Goal: Download file/media

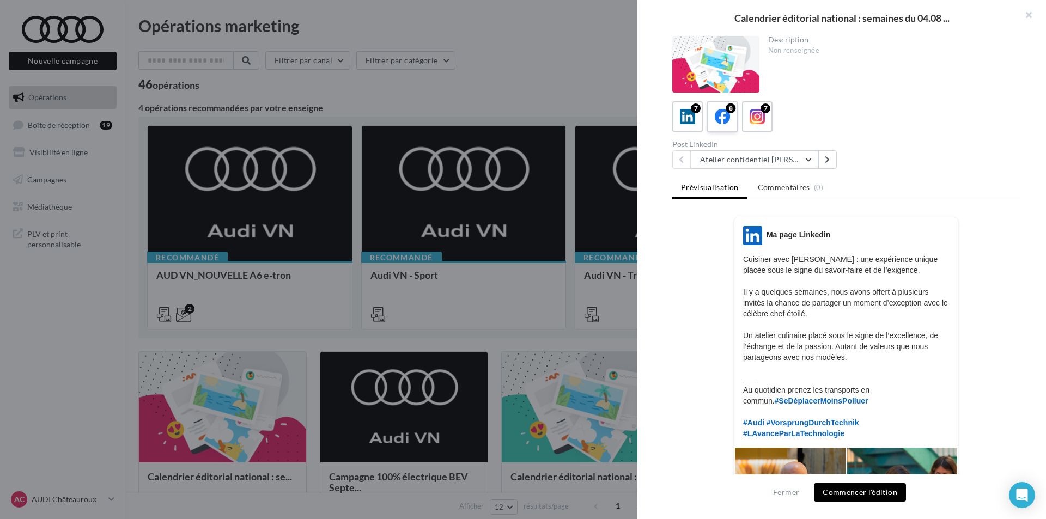
click at [729, 117] on icon at bounding box center [723, 117] width 16 height 16
click at [779, 163] on button "Atelier confidentiel [PERSON_NAME]" at bounding box center [754, 159] width 127 height 19
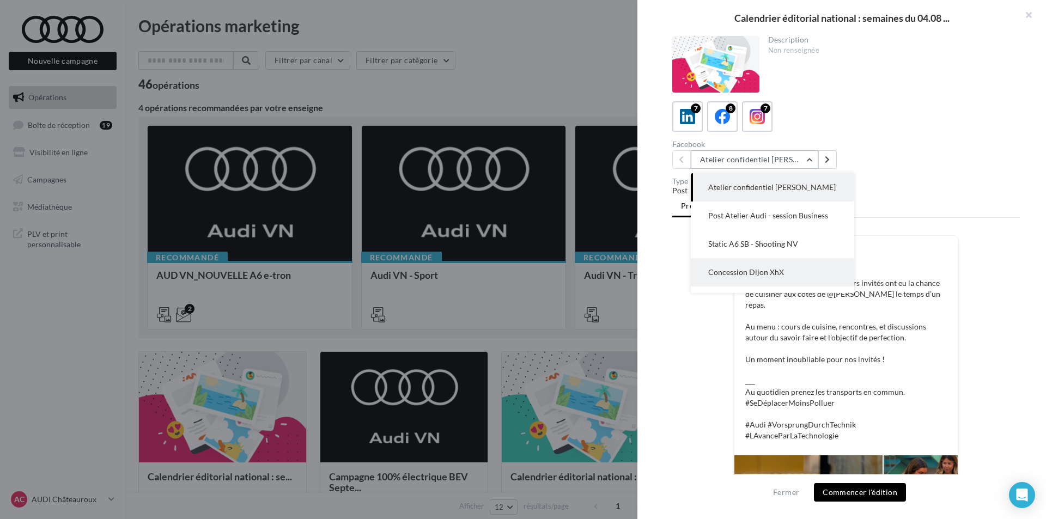
scroll to position [54, 0]
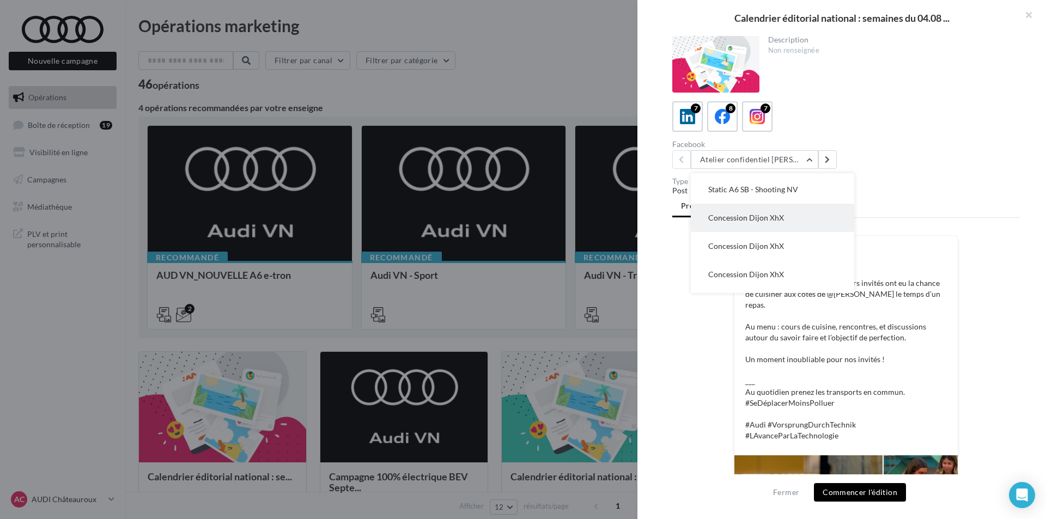
click at [755, 222] on button "Concession Dijon XhX" at bounding box center [772, 218] width 163 height 28
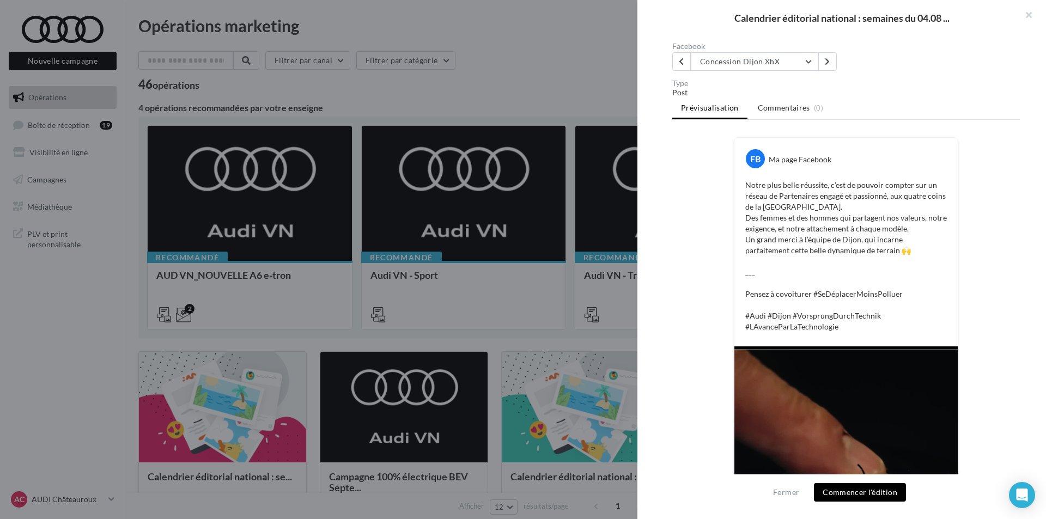
scroll to position [74, 0]
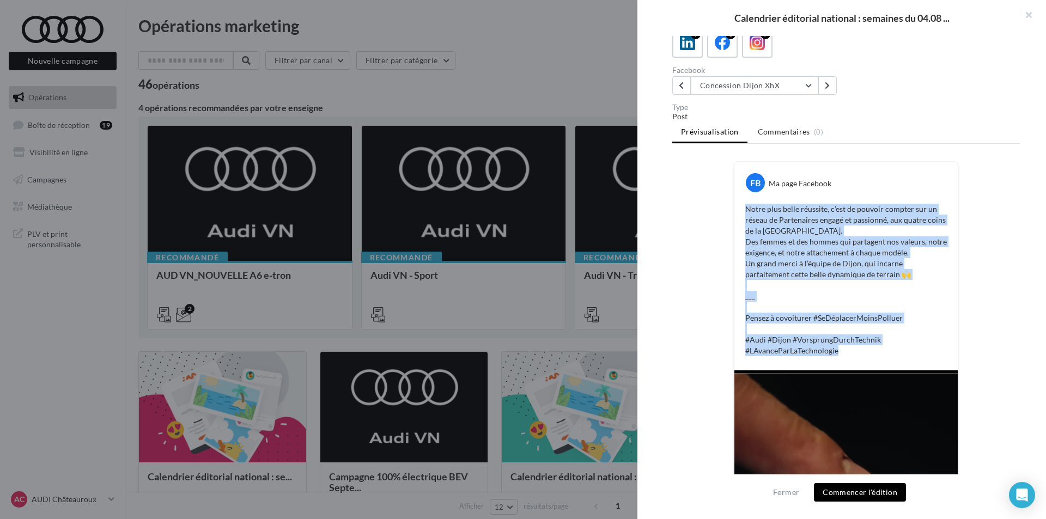
drag, startPoint x: 845, startPoint y: 349, endPoint x: 734, endPoint y: 209, distance: 178.3
click at [734, 209] on div "FB Ma page Facebook Notre plus belle réussite, c’est de pouvoir compter sur un …" at bounding box center [845, 266] width 223 height 209
copy p "Notre plus belle réussite, c’est de pouvoir compter sur un réseau de Partenaire…"
click at [743, 87] on button "Concession Dijon XhX" at bounding box center [754, 85] width 127 height 19
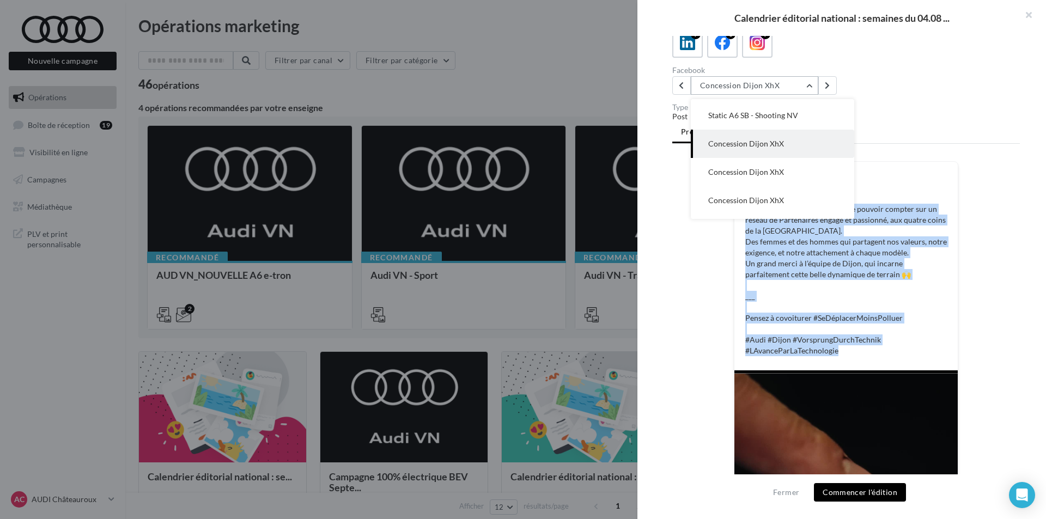
scroll to position [57, 0]
click at [880, 209] on p "Notre plus belle réussite, c’est de pouvoir compter sur un réseau de Partenaire…" at bounding box center [846, 280] width 202 height 153
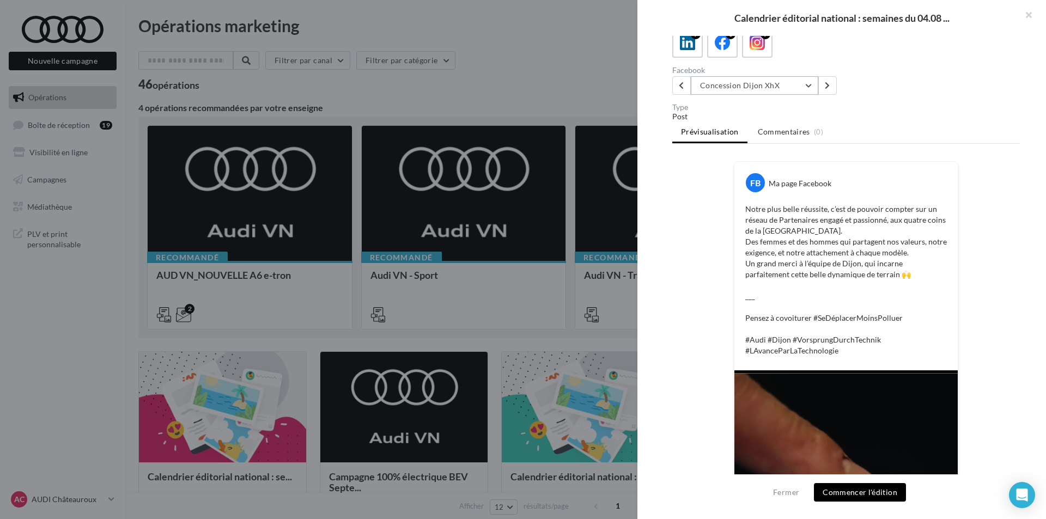
click at [766, 88] on button "Concession Dijon XhX" at bounding box center [754, 85] width 127 height 19
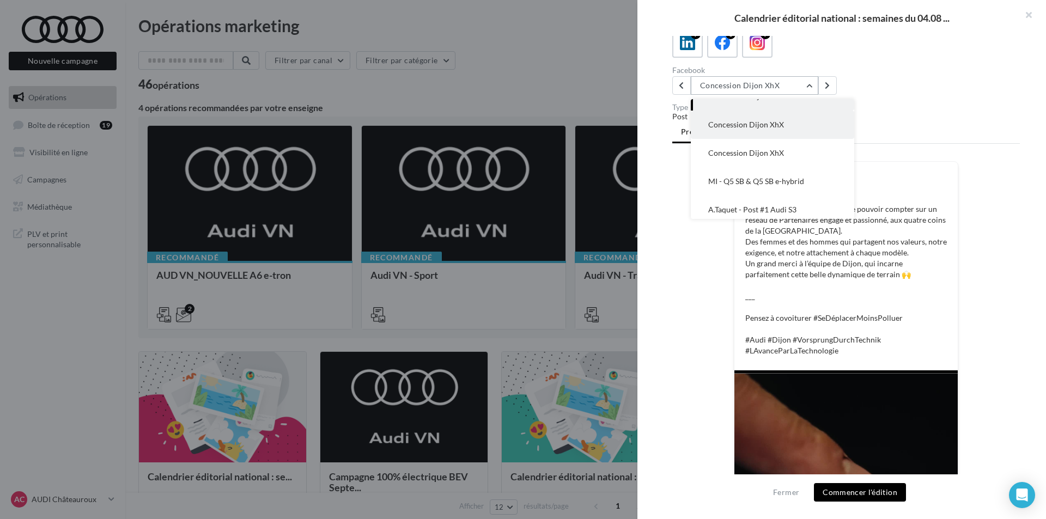
scroll to position [107, 0]
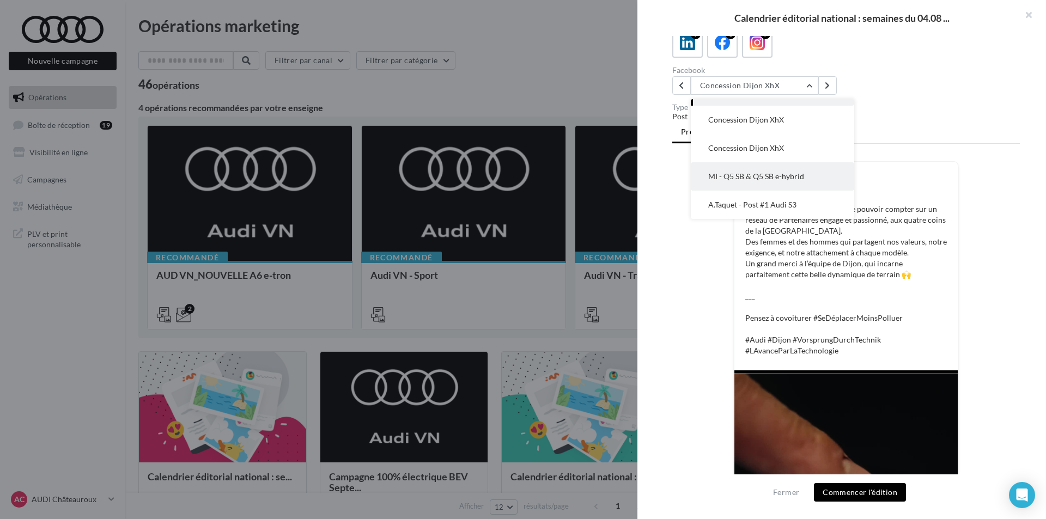
click at [759, 179] on span "MI - Q5 SB & Q5 SB e-hybrid" at bounding box center [756, 176] width 96 height 9
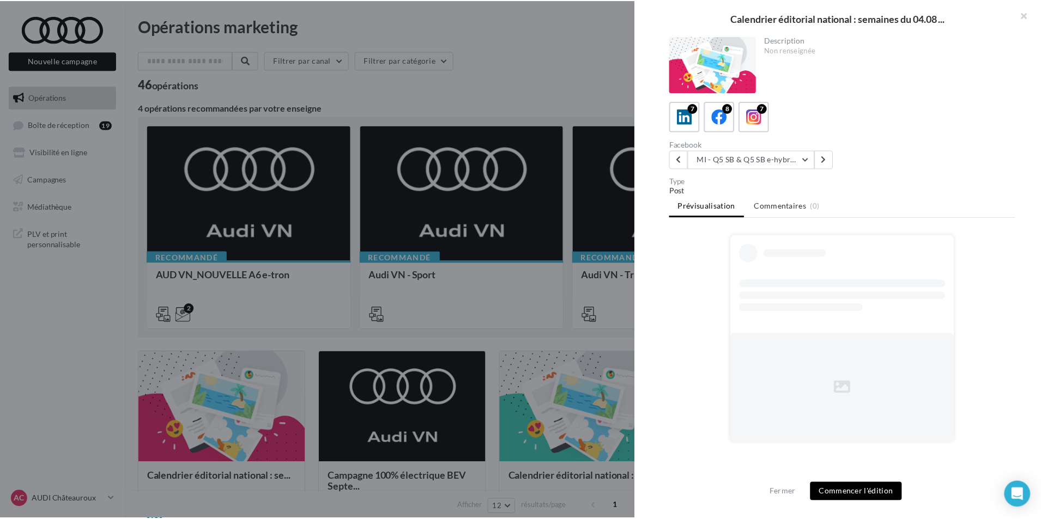
scroll to position [0, 0]
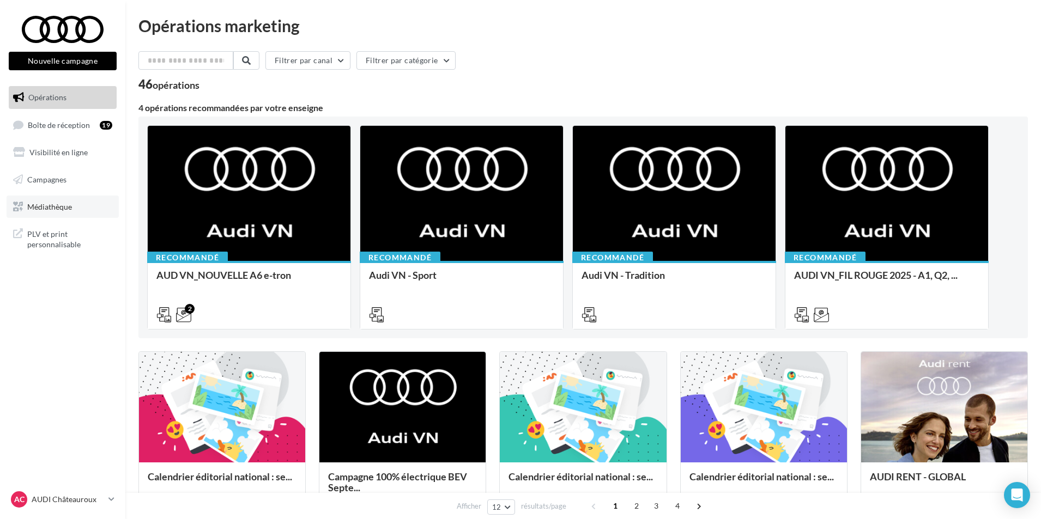
click at [60, 204] on span "Médiathèque" at bounding box center [49, 206] width 45 height 9
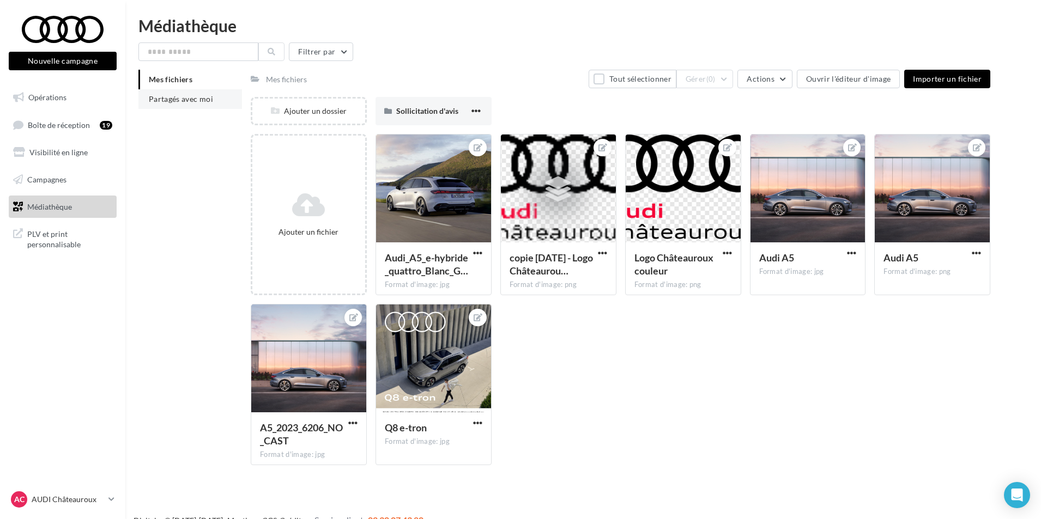
click at [223, 103] on li "Partagés avec moi" at bounding box center [190, 99] width 104 height 20
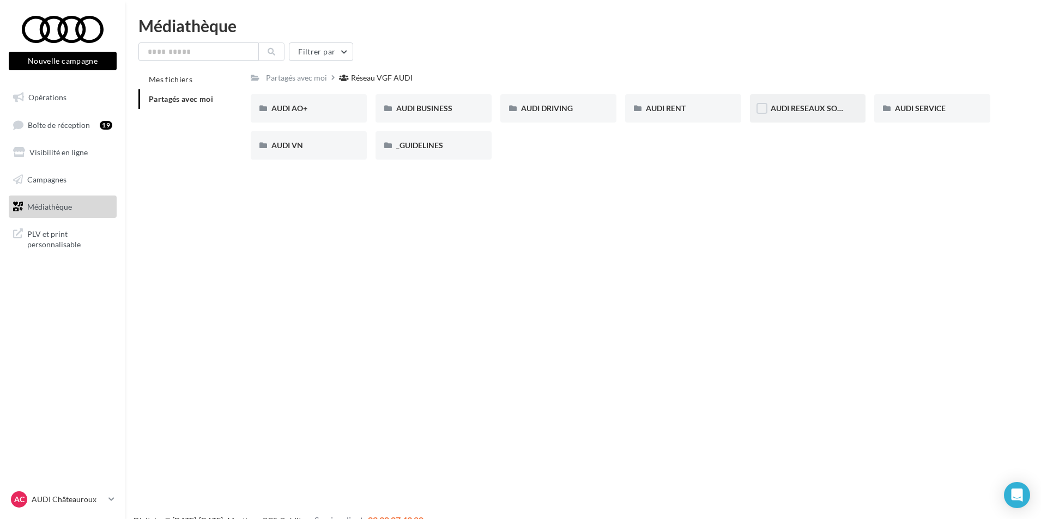
drag, startPoint x: 692, startPoint y: 109, endPoint x: 818, endPoint y: 110, distance: 126.4
click at [818, 110] on div "AUDI AO+ AUDI AO+ AUDI BUSINESS AUDI BUSINESS AUDI DRIVING AUDI DRIVING AUDI RE…" at bounding box center [625, 131] width 748 height 74
click at [829, 105] on span "AUDI RESEAUX SOCIAUX" at bounding box center [815, 108] width 90 height 9
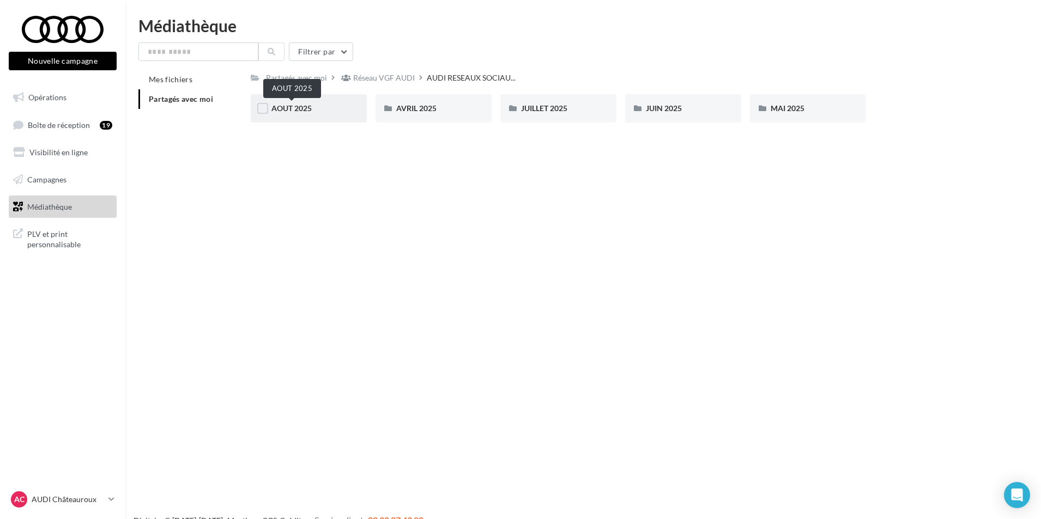
click at [308, 113] on span "AOUT 2025" at bounding box center [291, 108] width 40 height 9
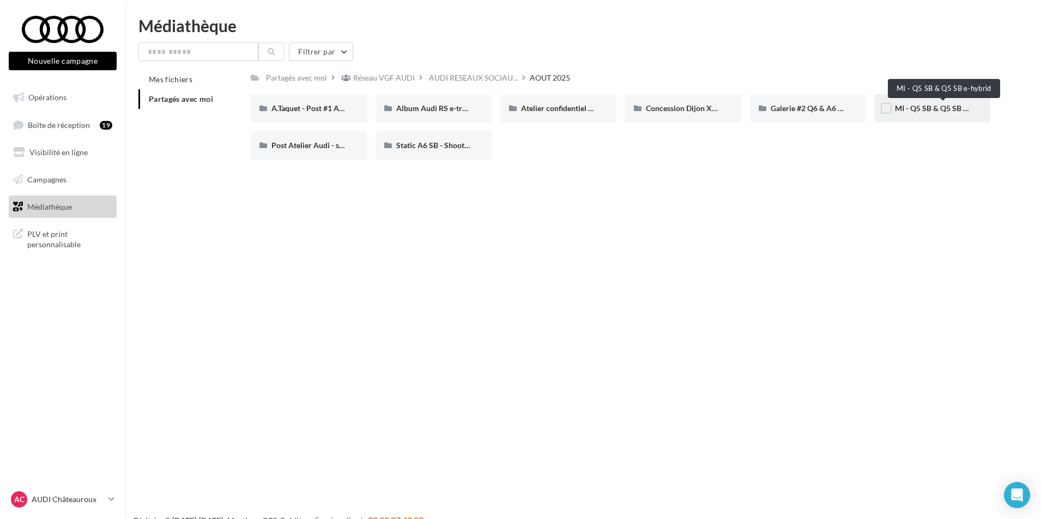
click at [945, 107] on span "MI - Q5 SB & Q5 SB e-hybrid" at bounding box center [943, 108] width 97 height 9
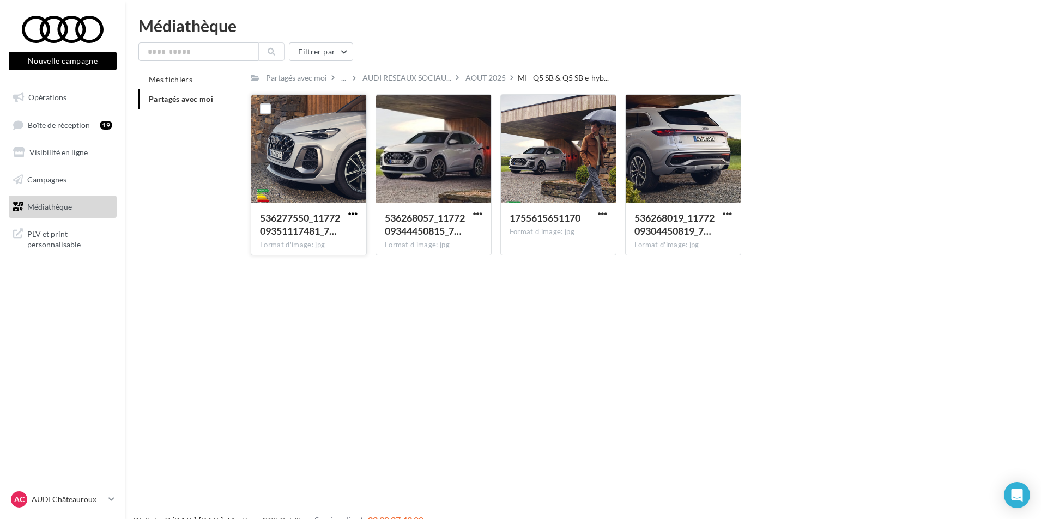
click at [355, 212] on span "button" at bounding box center [352, 213] width 9 height 9
click at [339, 238] on button "Télécharger" at bounding box center [305, 235] width 109 height 28
click at [479, 215] on span "button" at bounding box center [477, 213] width 9 height 9
click at [447, 240] on button "Télécharger" at bounding box center [429, 235] width 109 height 28
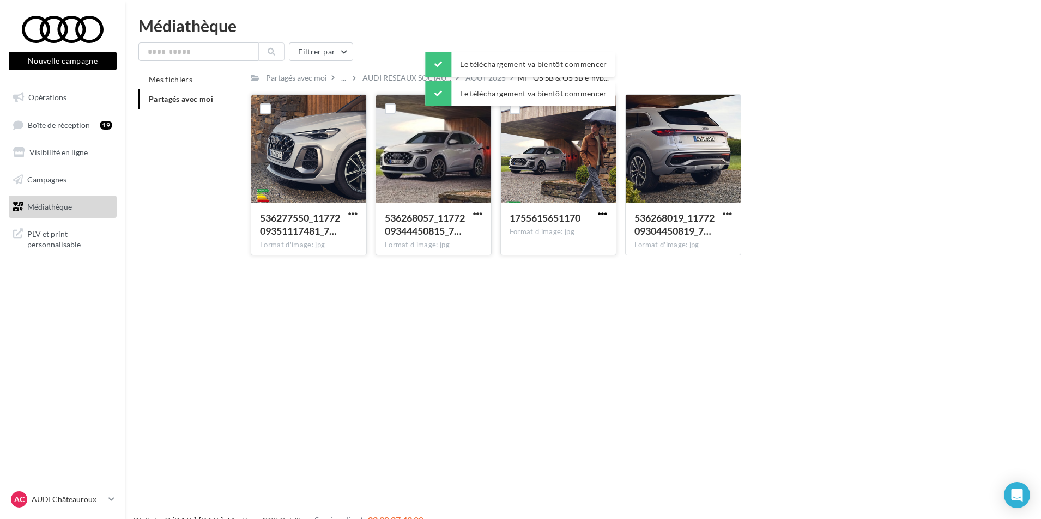
click at [601, 210] on span "button" at bounding box center [602, 213] width 9 height 9
click at [573, 235] on button "Télécharger" at bounding box center [554, 235] width 109 height 28
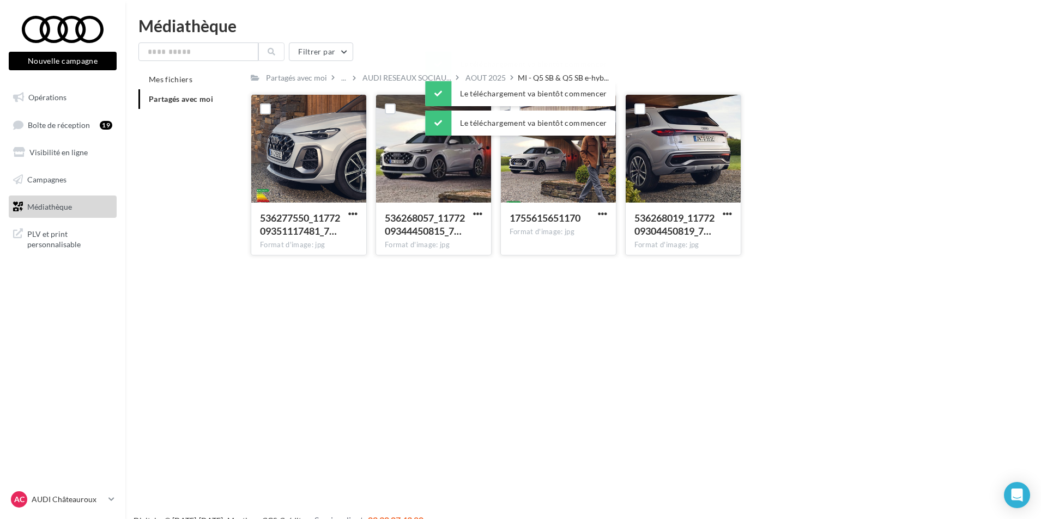
click at [721, 214] on button "button" at bounding box center [727, 214] width 14 height 11
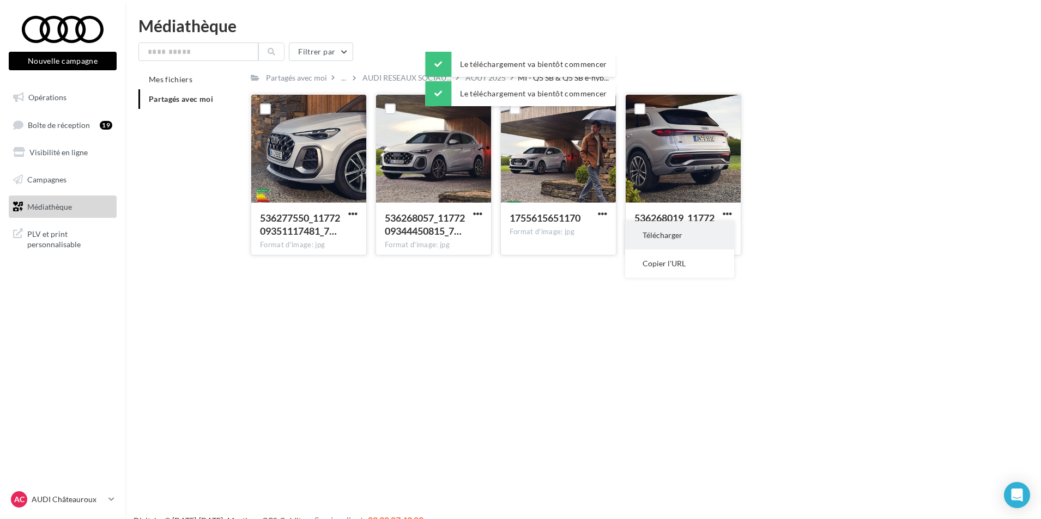
click at [700, 229] on button "Télécharger" at bounding box center [679, 235] width 109 height 28
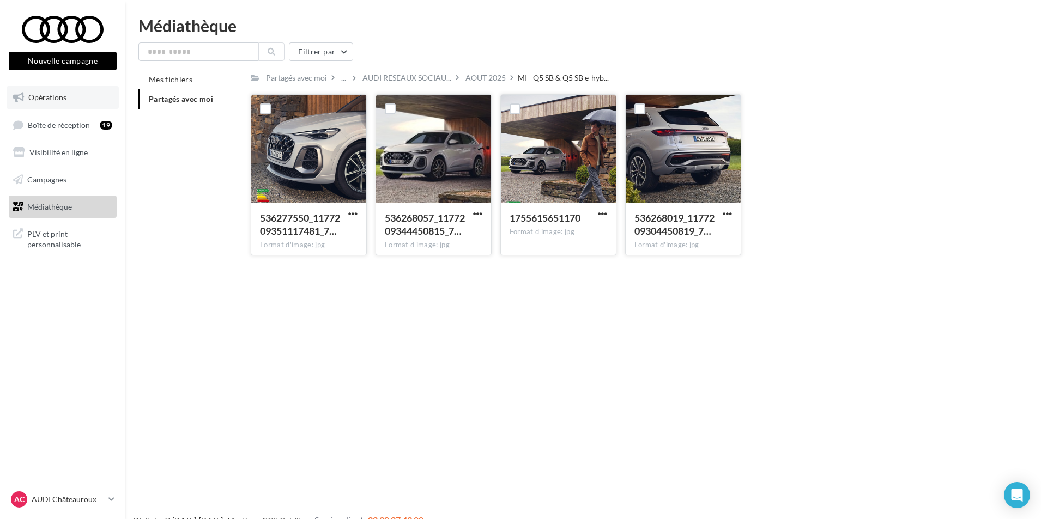
click at [86, 92] on link "Opérations" at bounding box center [63, 97] width 112 height 23
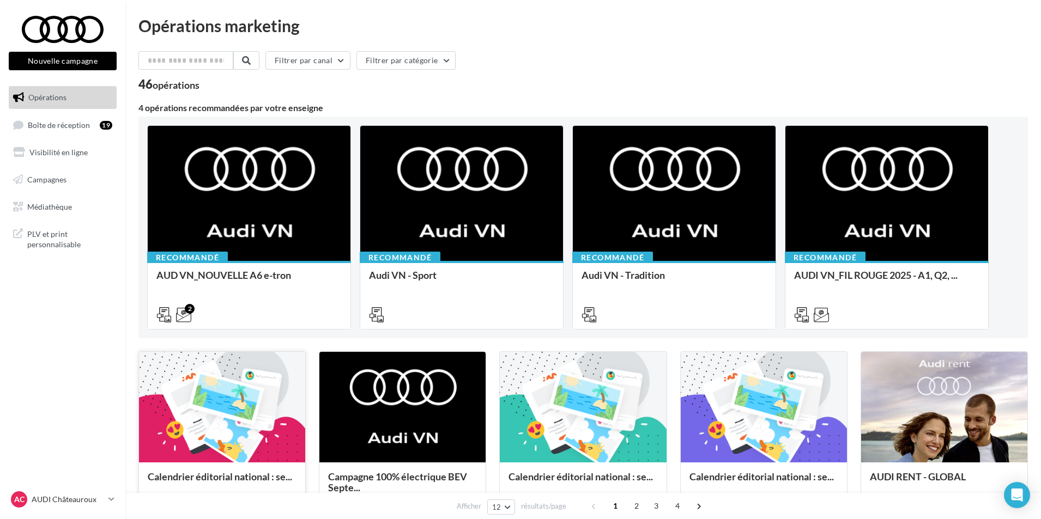
click at [276, 396] on div at bounding box center [222, 408] width 166 height 112
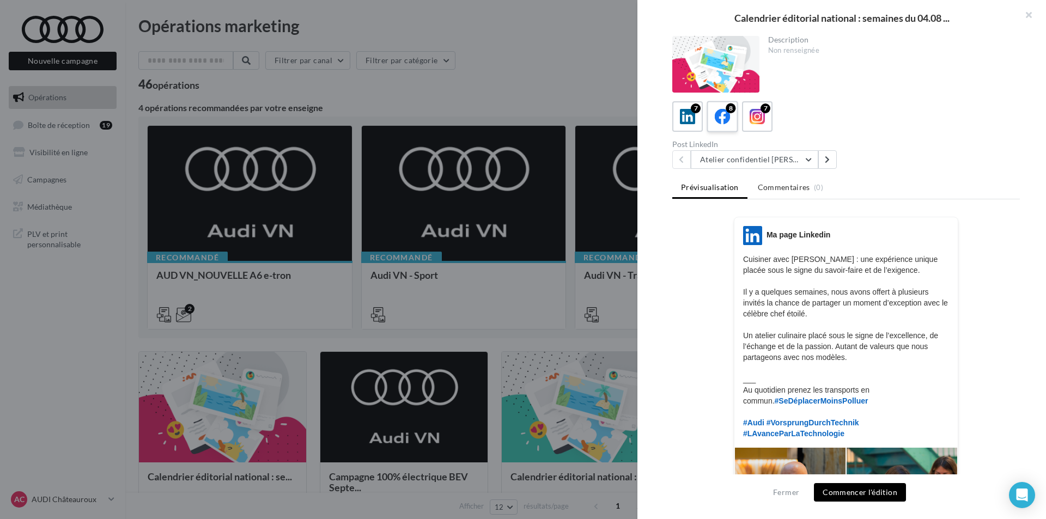
click at [732, 121] on div "8" at bounding box center [723, 117] width 20 height 20
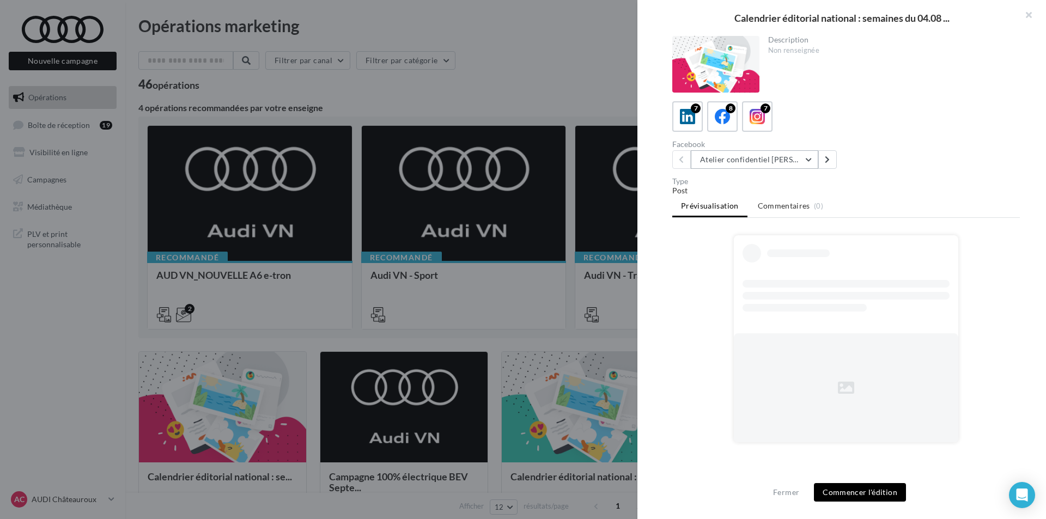
click at [785, 159] on button "Atelier confidentiel [PERSON_NAME]" at bounding box center [754, 159] width 127 height 19
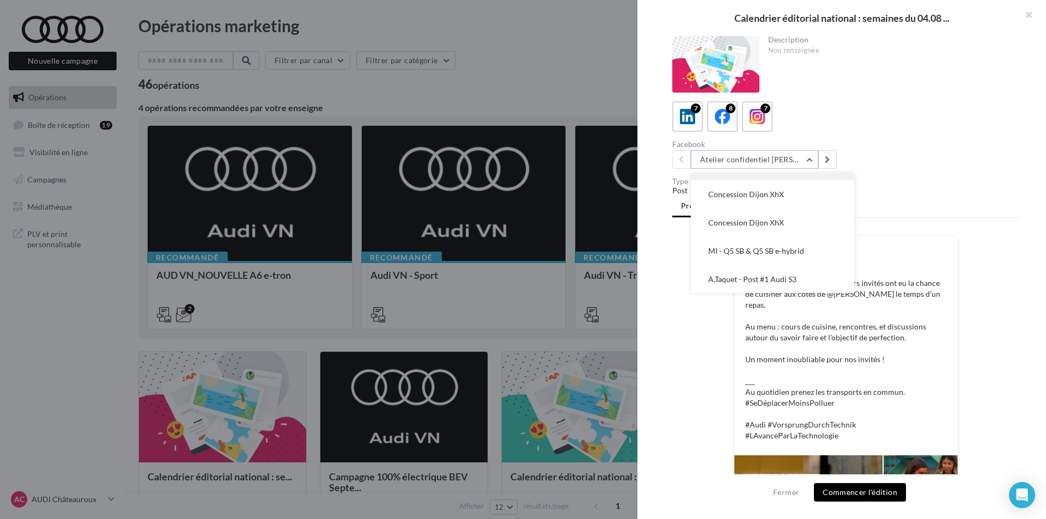
scroll to position [107, 0]
click at [785, 251] on span "MI - Q5 SB & Q5 SB e-hybrid" at bounding box center [756, 250] width 96 height 9
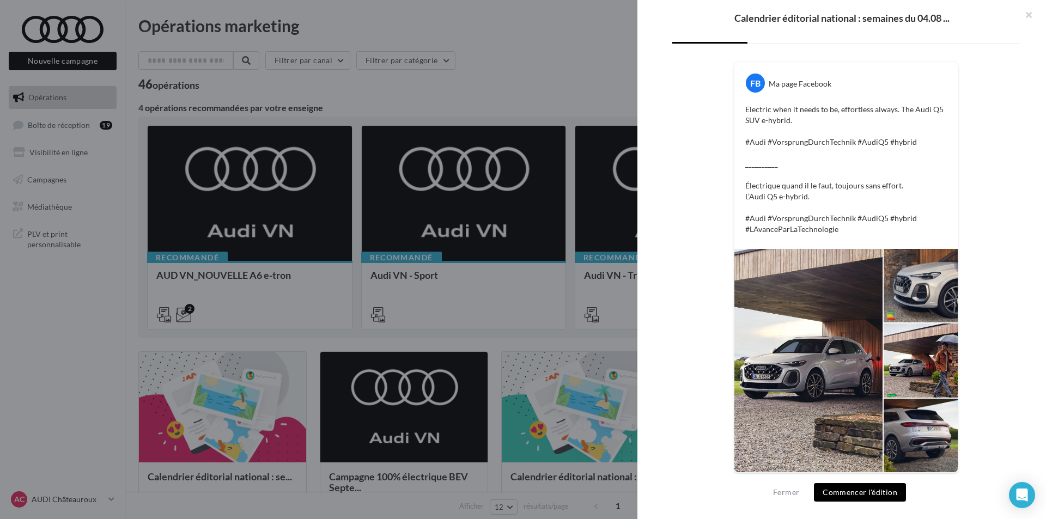
scroll to position [177, 0]
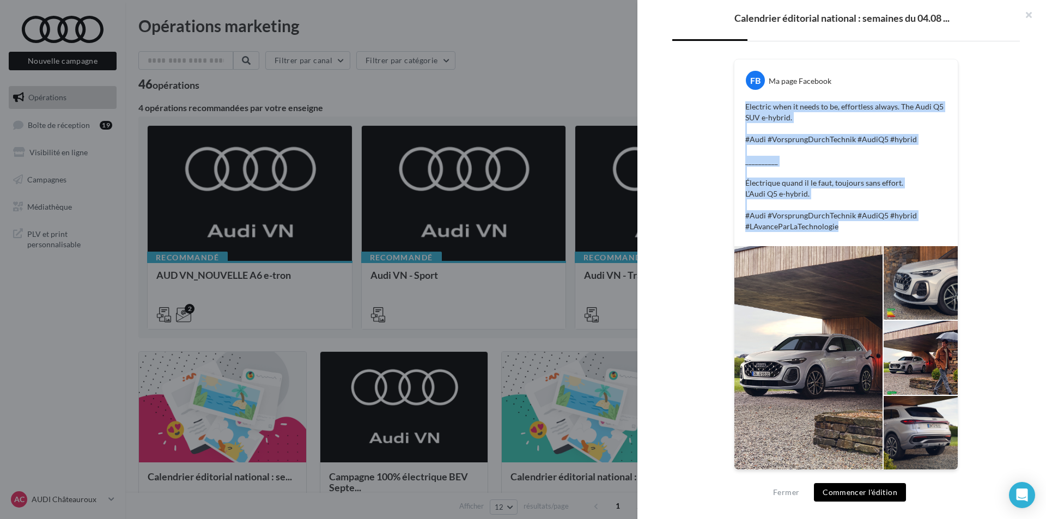
drag, startPoint x: 840, startPoint y: 231, endPoint x: 741, endPoint y: 99, distance: 165.4
click at [741, 99] on div "Electric when it needs to be, effortless always. The Audi Q5 SUV e-hybrid.​ #Au…" at bounding box center [846, 167] width 218 height 136
copy p "Electric when it needs to be, effortless always. The Audi Q5 SUV e-hybrid.​ #Au…"
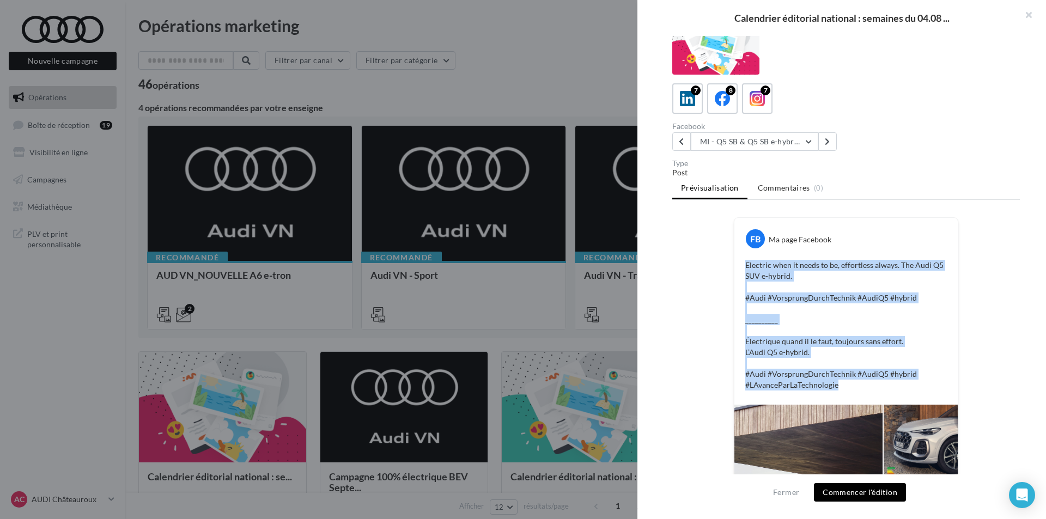
scroll to position [13, 0]
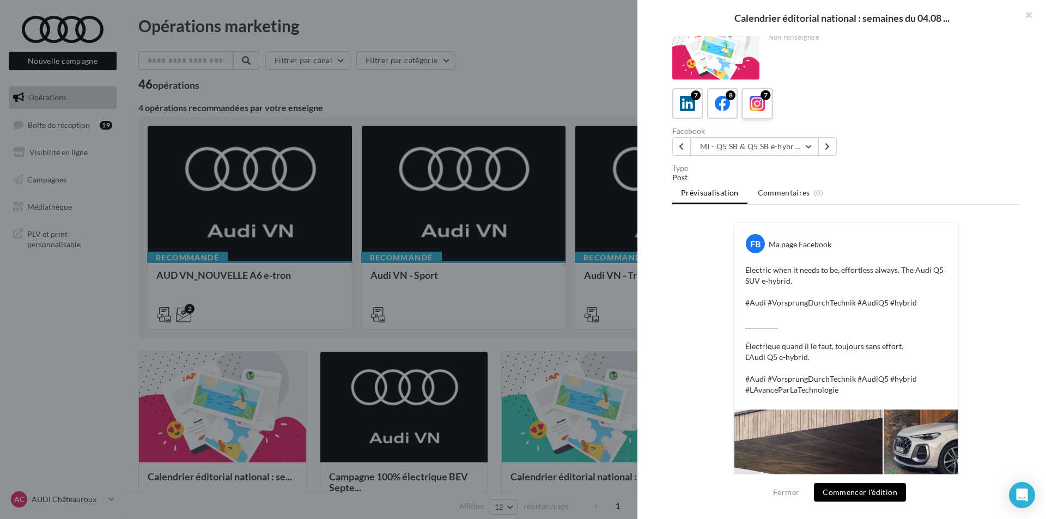
click at [756, 111] on icon at bounding box center [758, 104] width 16 height 16
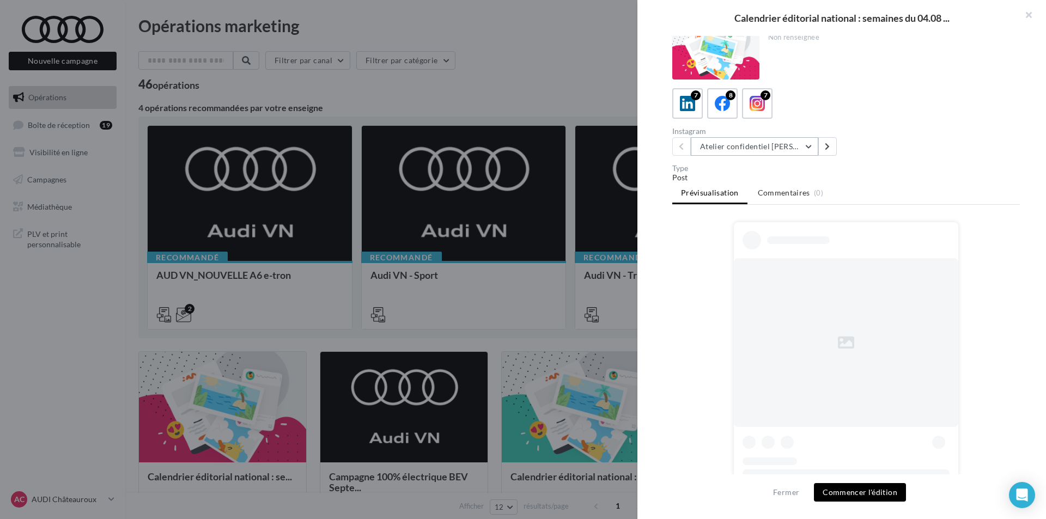
click at [797, 142] on button "Atelier confidentiel [PERSON_NAME]" at bounding box center [754, 146] width 127 height 19
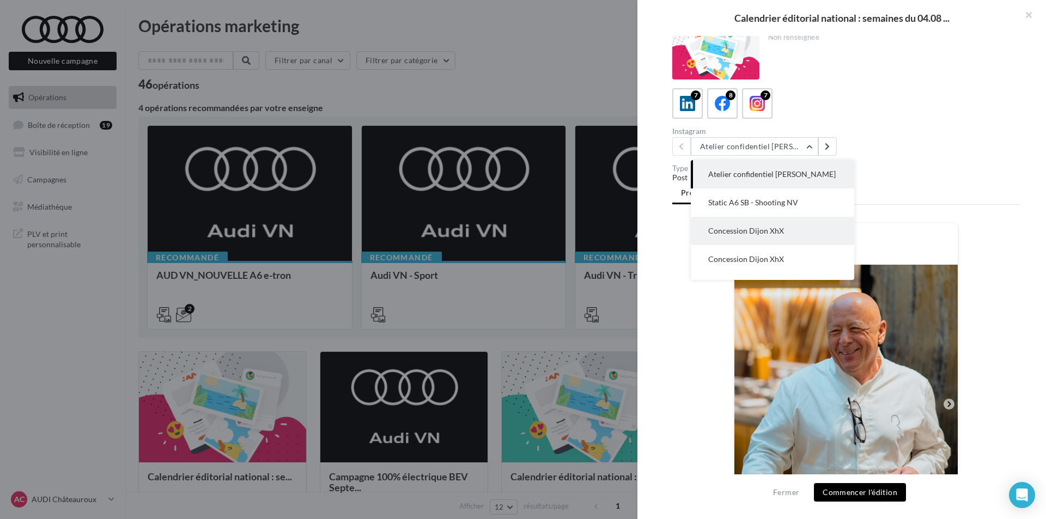
click at [804, 235] on button "Concession Dijon XhX" at bounding box center [772, 231] width 163 height 28
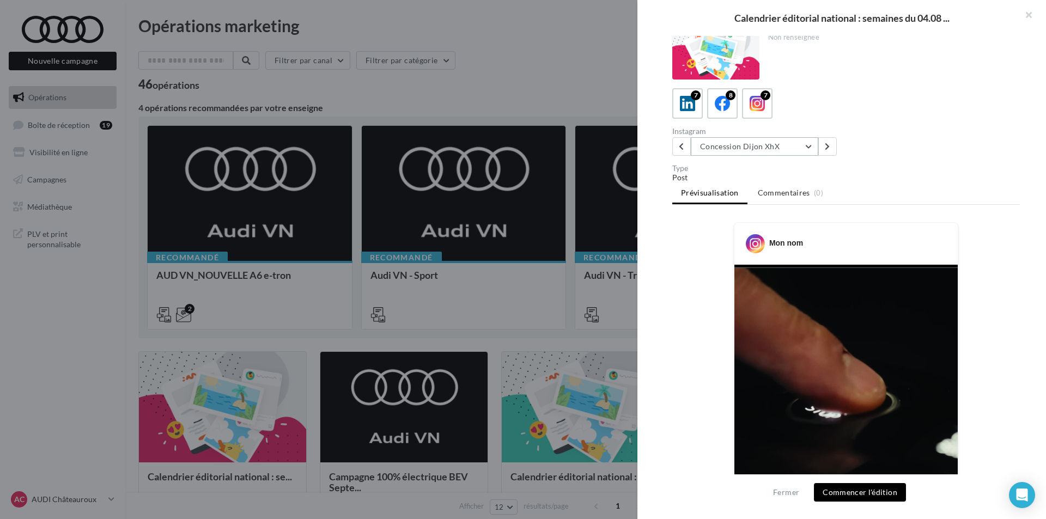
click at [798, 147] on button "Concession Dijon XhX" at bounding box center [754, 146] width 127 height 19
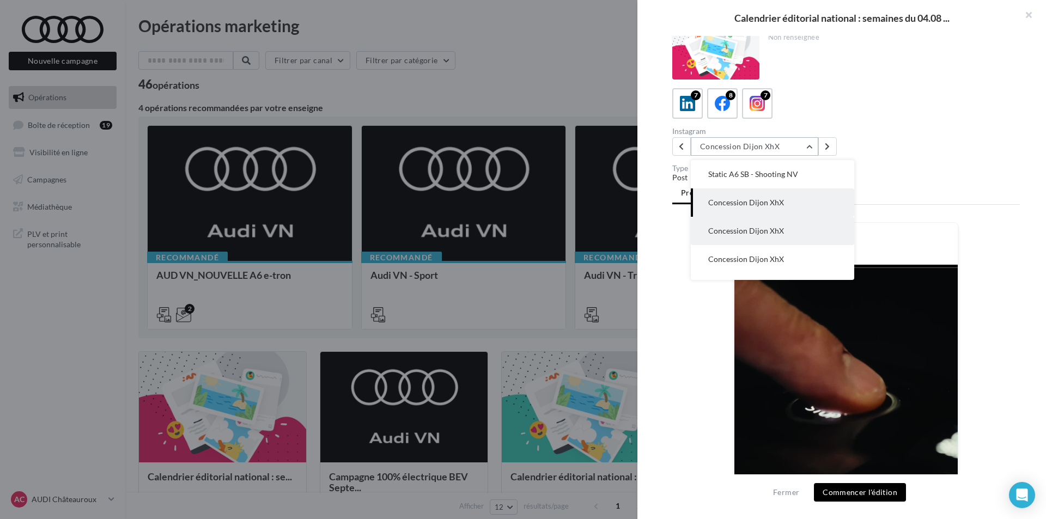
scroll to position [78, 0]
click at [788, 239] on span "MI - Q5 SB & Q5 SB e-hybrid" at bounding box center [756, 237] width 96 height 9
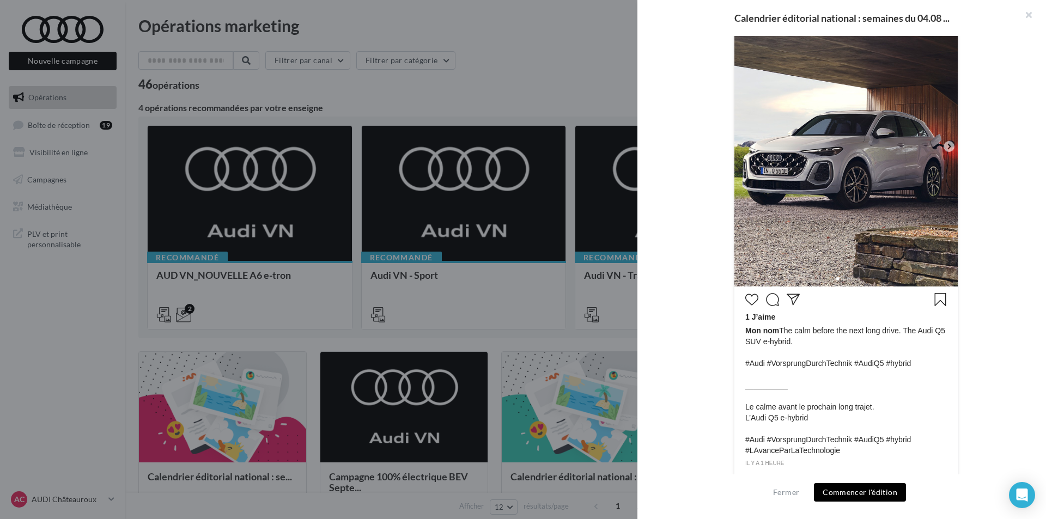
scroll to position [202, 0]
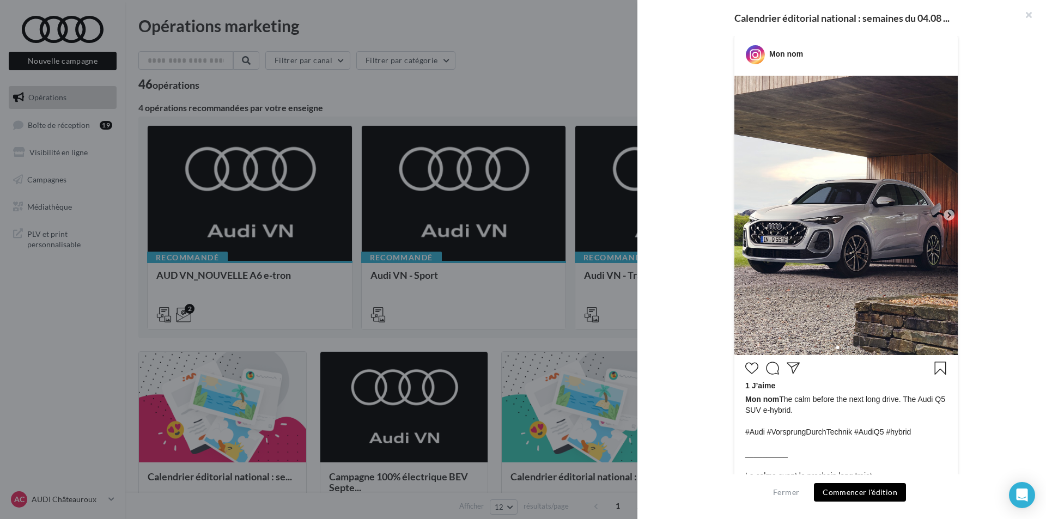
click at [949, 214] on icon at bounding box center [949, 215] width 10 height 10
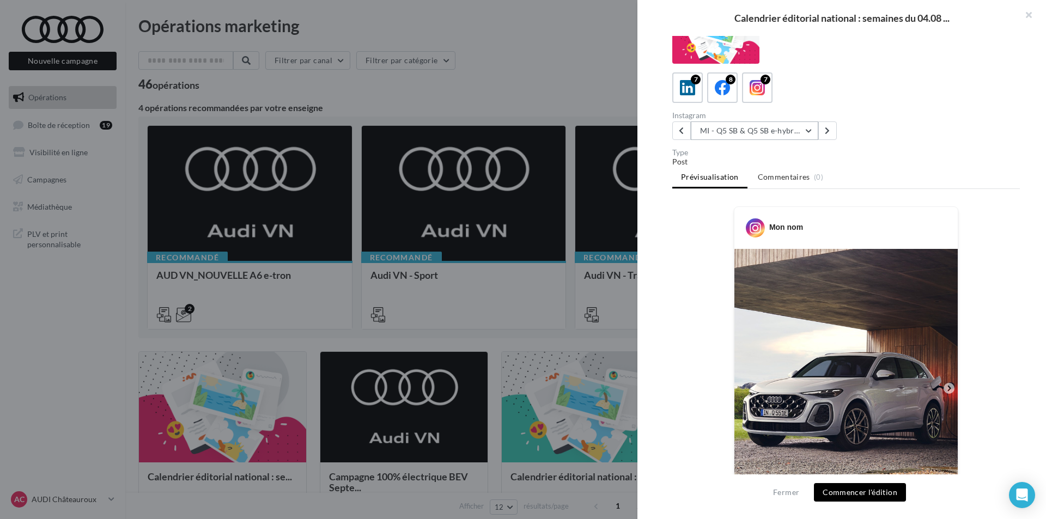
scroll to position [0, 0]
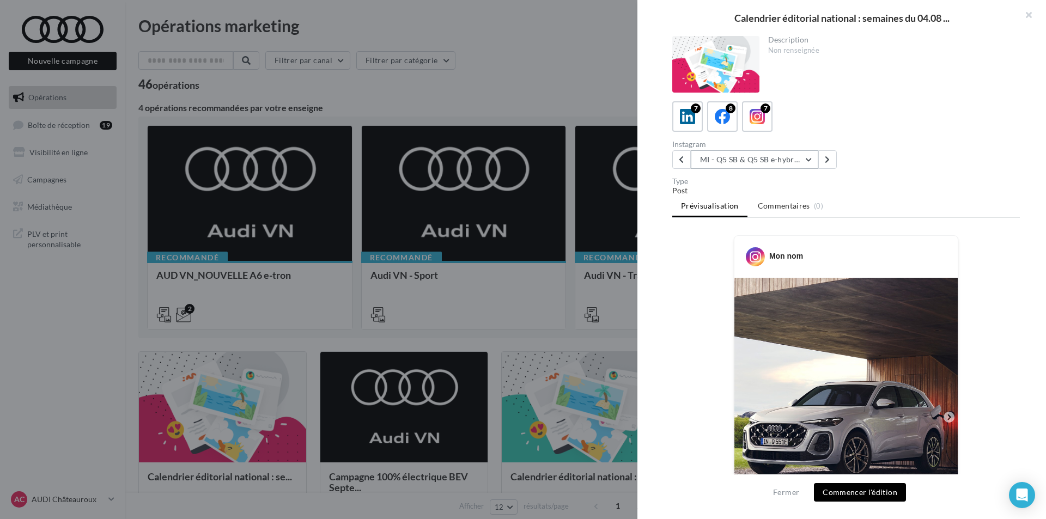
click at [747, 162] on button "MI - Q5 SB & Q5 SB e-hybrid" at bounding box center [754, 159] width 127 height 19
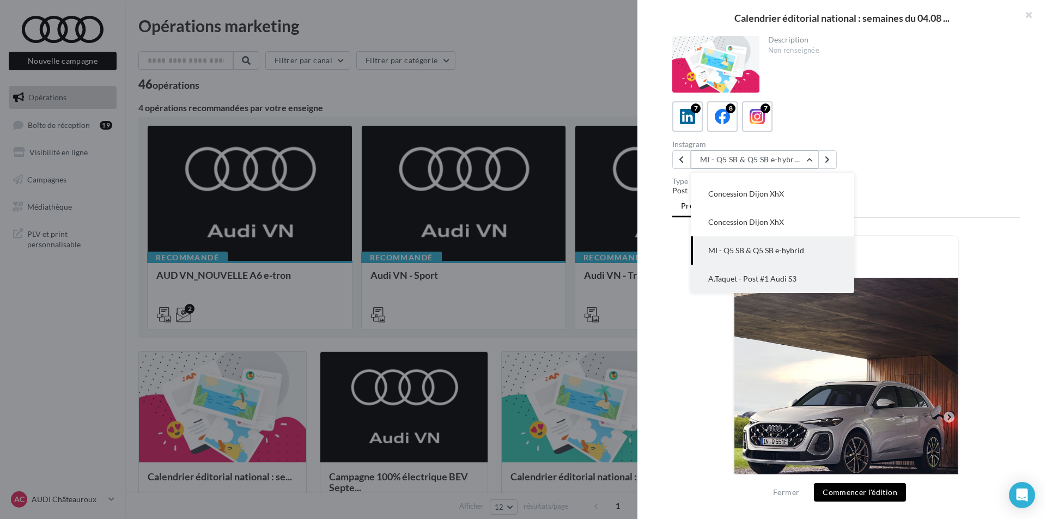
scroll to position [54, 0]
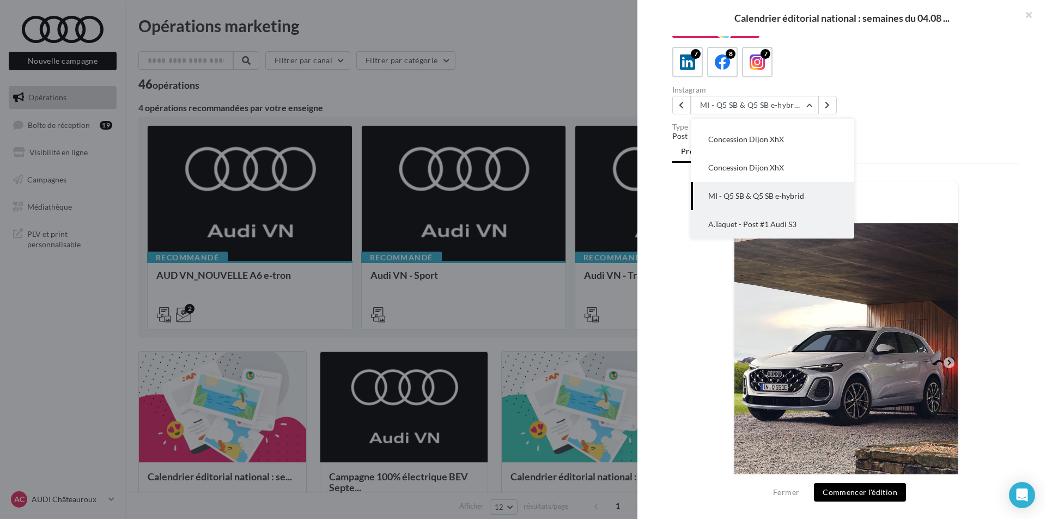
click at [750, 224] on span "A.Taquet - Post #1 Audi S3" at bounding box center [752, 224] width 88 height 9
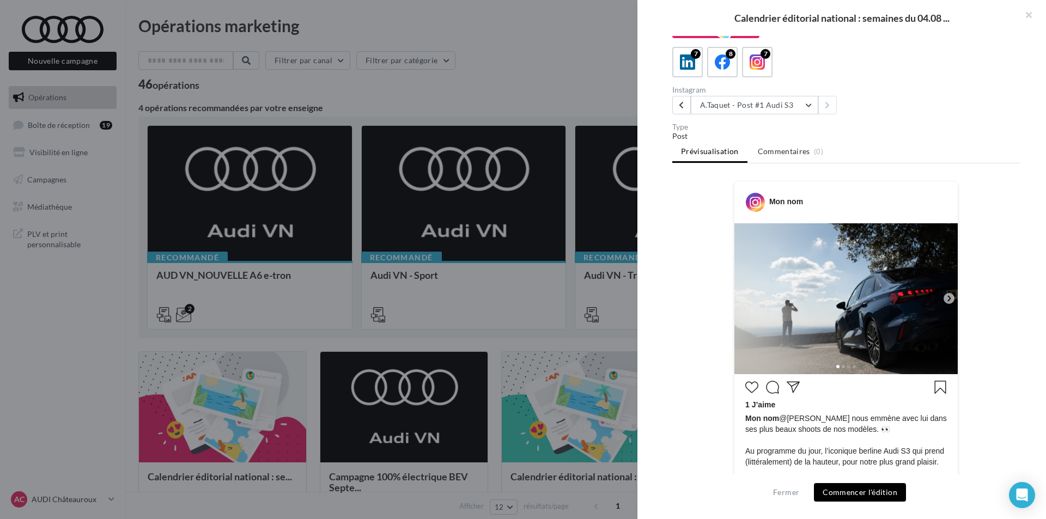
click at [945, 297] on icon at bounding box center [949, 299] width 10 height 10
click at [466, 235] on div at bounding box center [523, 259] width 1046 height 519
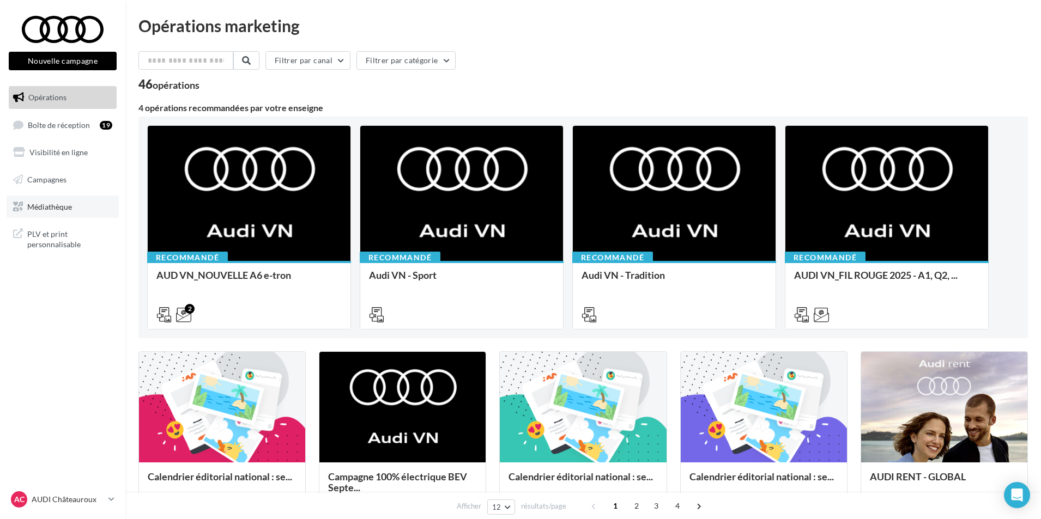
click at [54, 206] on span "Médiathèque" at bounding box center [49, 206] width 45 height 9
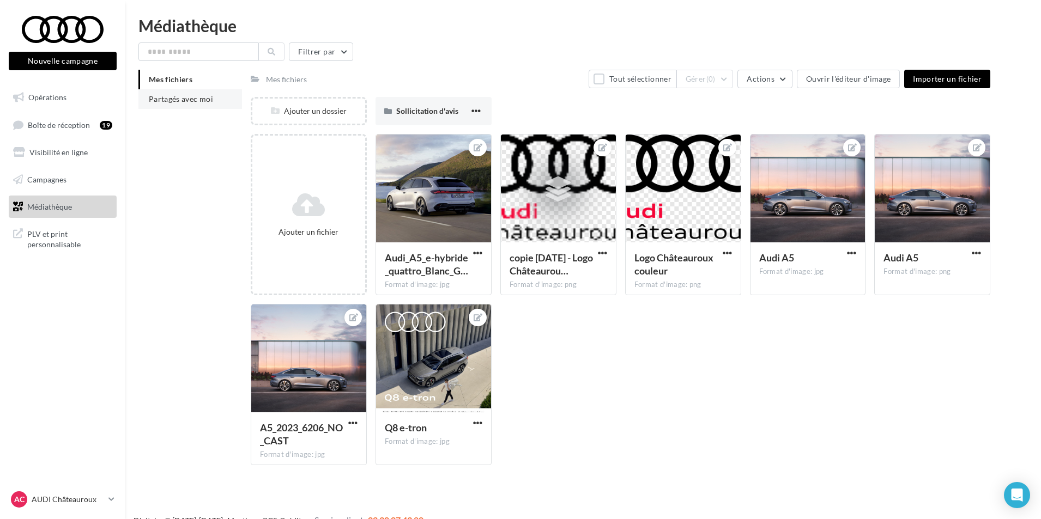
click at [218, 98] on li "Partagés avec moi" at bounding box center [190, 99] width 104 height 20
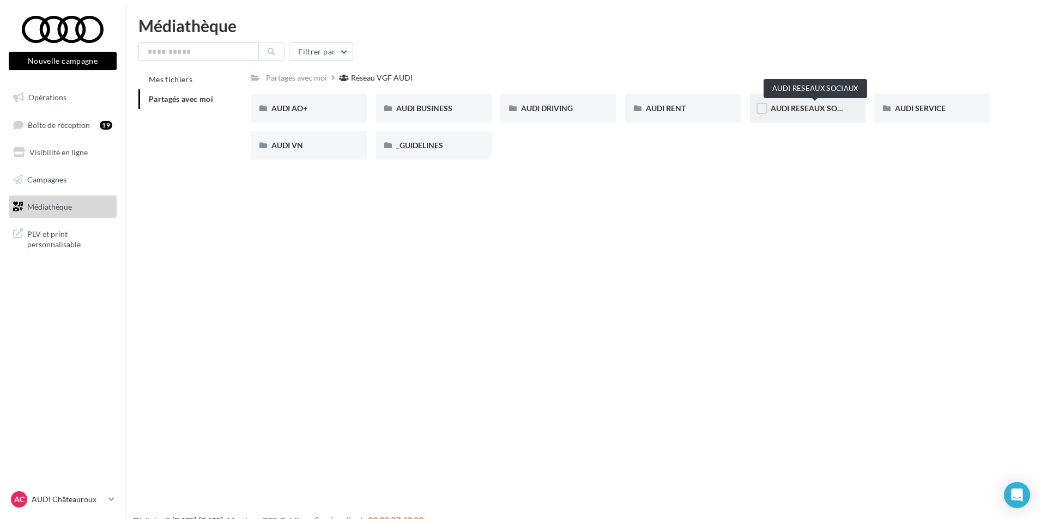
click at [787, 110] on span "AUDI RESEAUX SOCIAUX" at bounding box center [815, 108] width 90 height 9
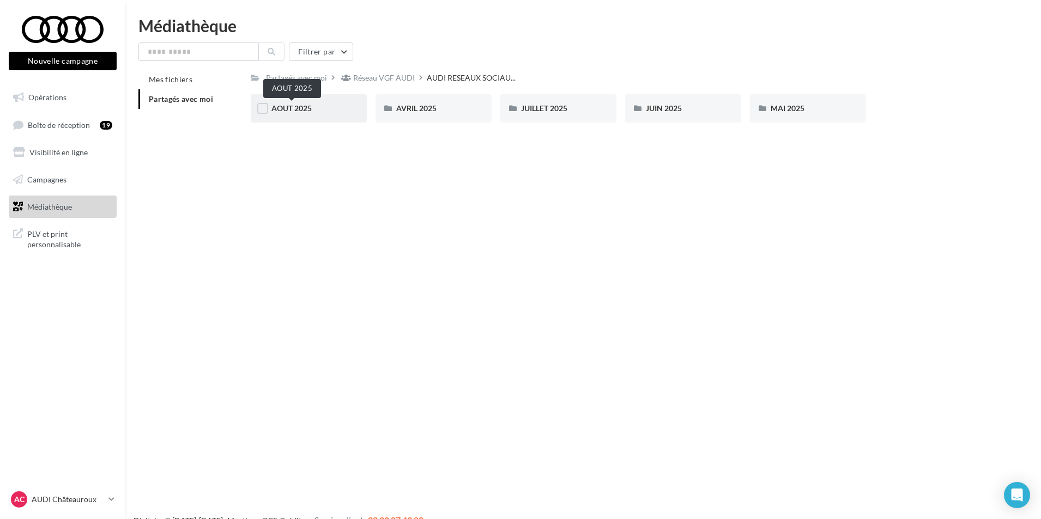
click at [307, 111] on span "AOUT 2025" at bounding box center [291, 108] width 40 height 9
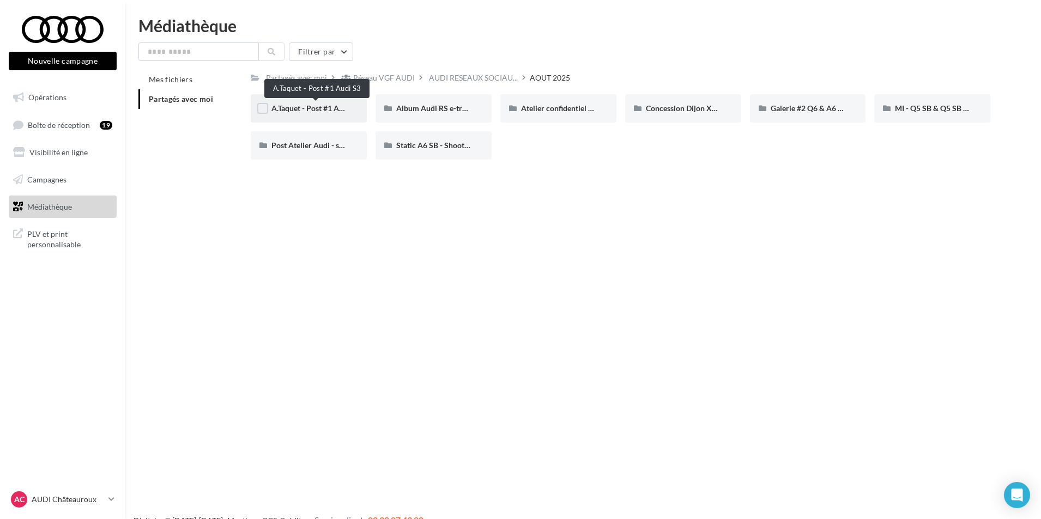
click at [332, 111] on span "A.Taquet - Post #1 Audi S3" at bounding box center [315, 108] width 89 height 9
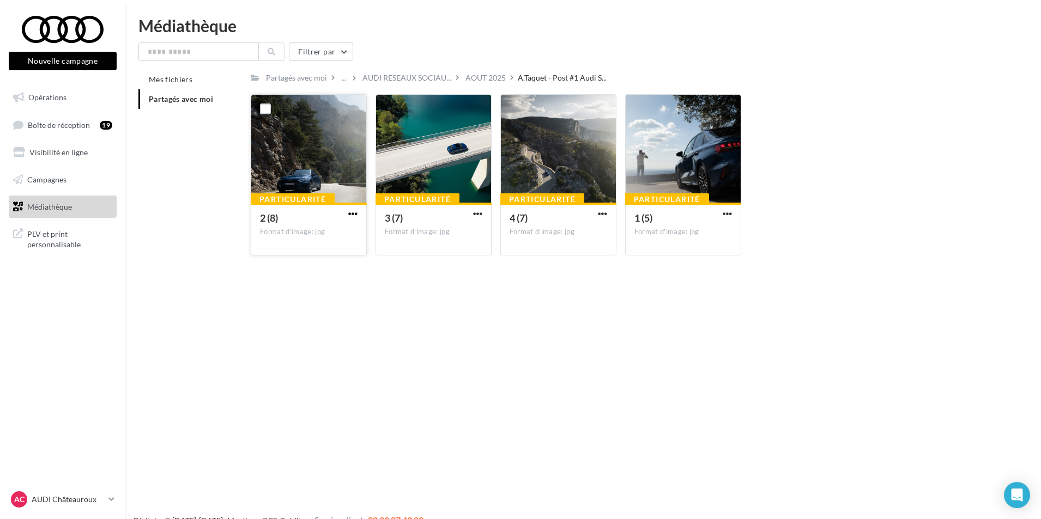
click at [350, 212] on span "button" at bounding box center [352, 213] width 9 height 9
click at [348, 231] on button "Télécharger" at bounding box center [305, 235] width 109 height 28
click at [478, 211] on span "button" at bounding box center [477, 213] width 9 height 9
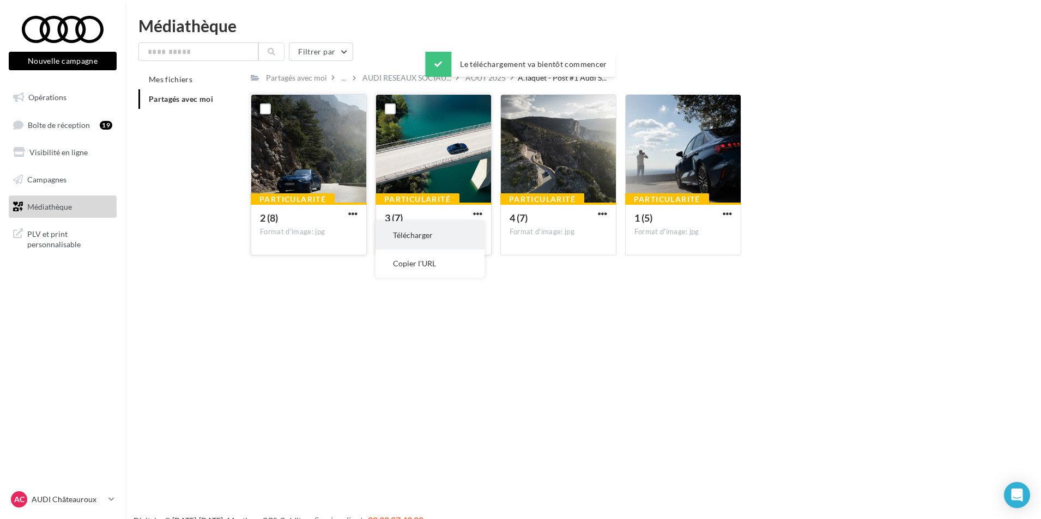
click at [460, 232] on button "Télécharger" at bounding box center [429, 235] width 109 height 28
click at [603, 212] on span "button" at bounding box center [602, 213] width 9 height 9
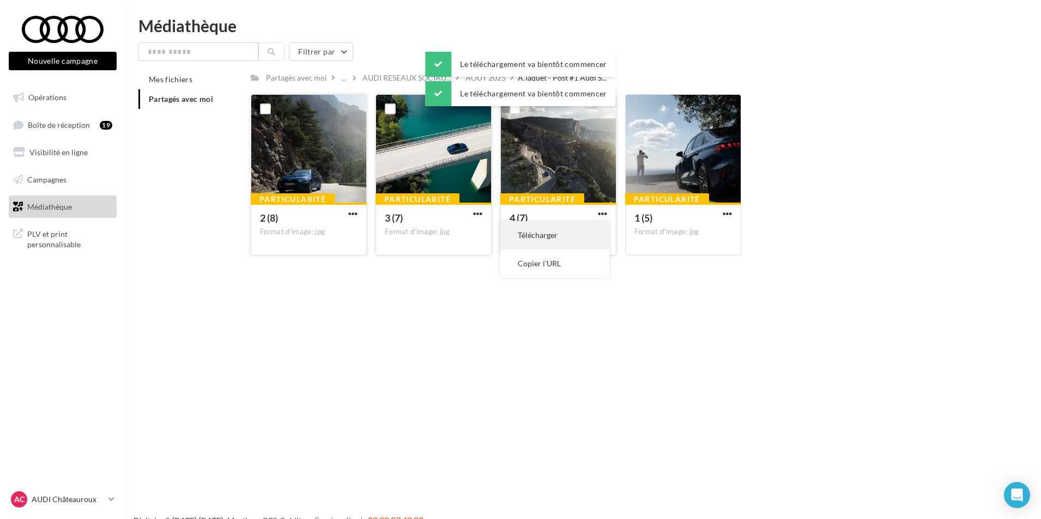
click at [573, 231] on button "Télécharger" at bounding box center [554, 235] width 109 height 28
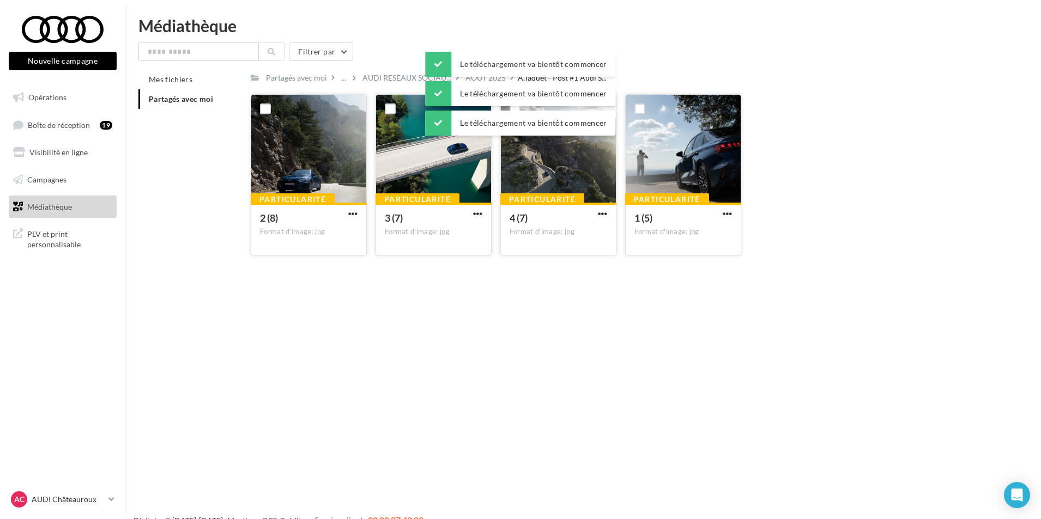
click at [733, 212] on button "button" at bounding box center [727, 214] width 14 height 11
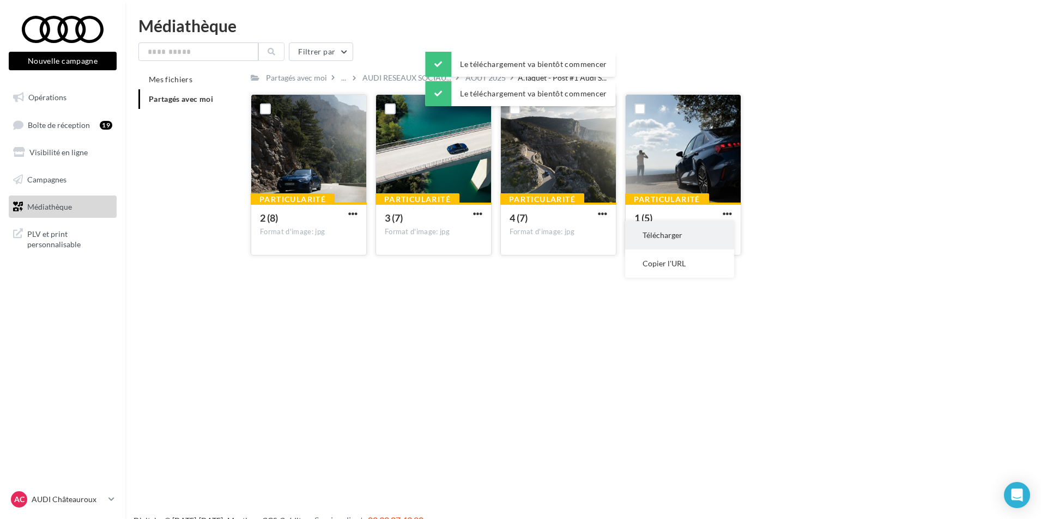
click at [704, 231] on button "Télécharger" at bounding box center [679, 235] width 109 height 28
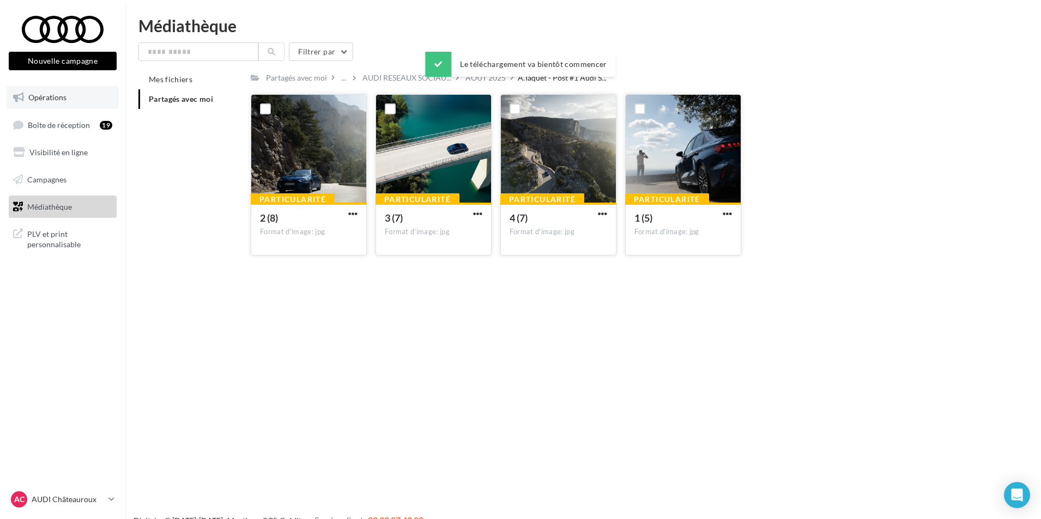
click at [64, 89] on link "Opérations" at bounding box center [63, 97] width 112 height 23
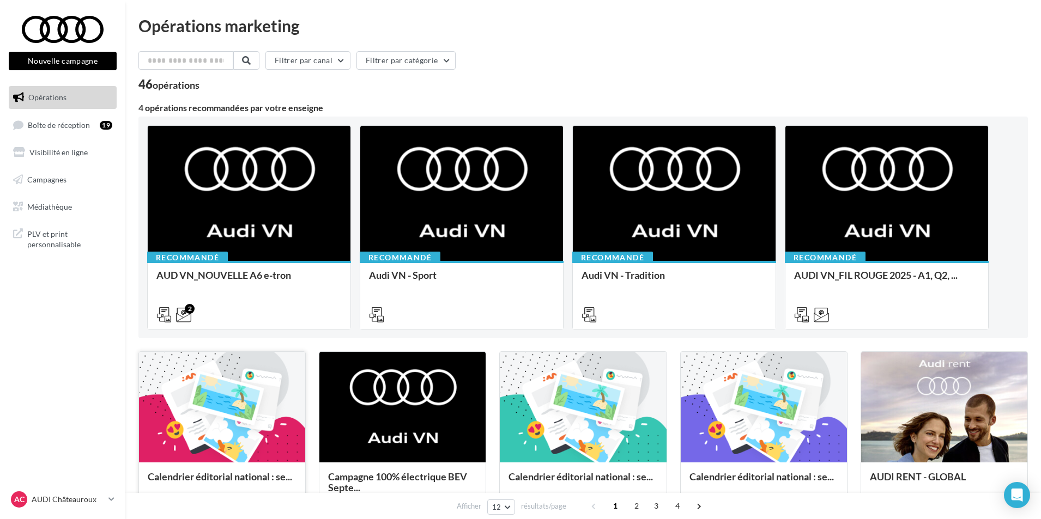
click at [287, 380] on div at bounding box center [222, 408] width 166 height 112
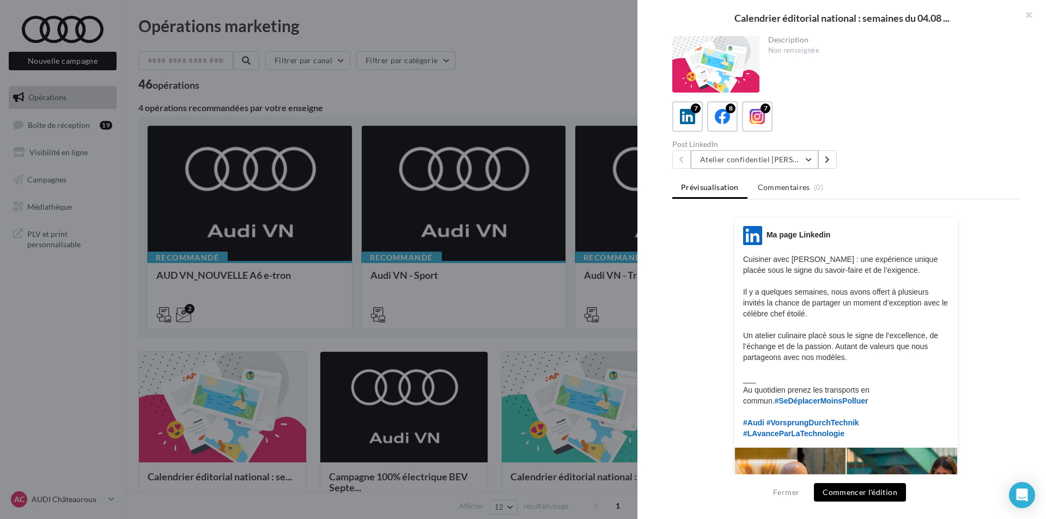
click at [778, 163] on button "Atelier confidentiel [PERSON_NAME]" at bounding box center [754, 159] width 127 height 19
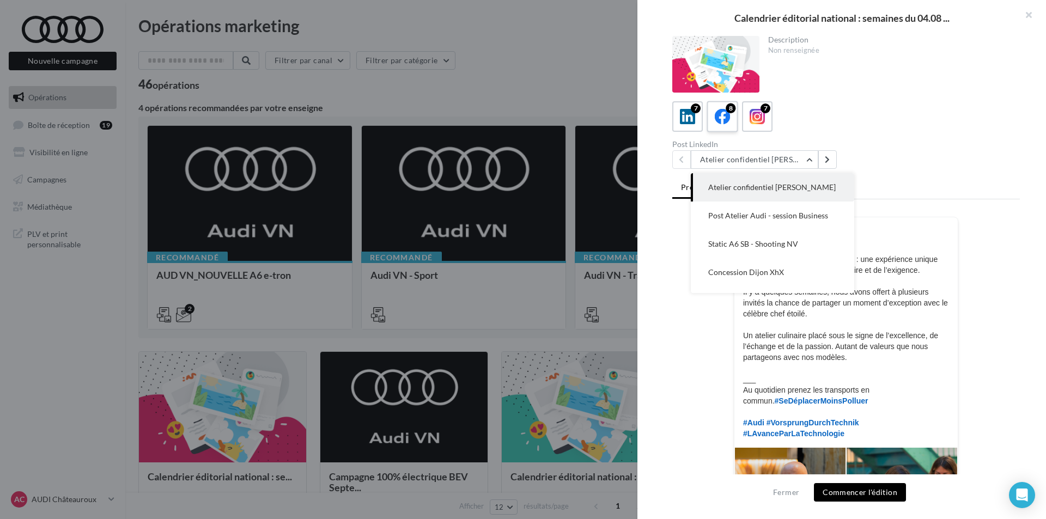
click at [723, 111] on icon at bounding box center [723, 117] width 16 height 16
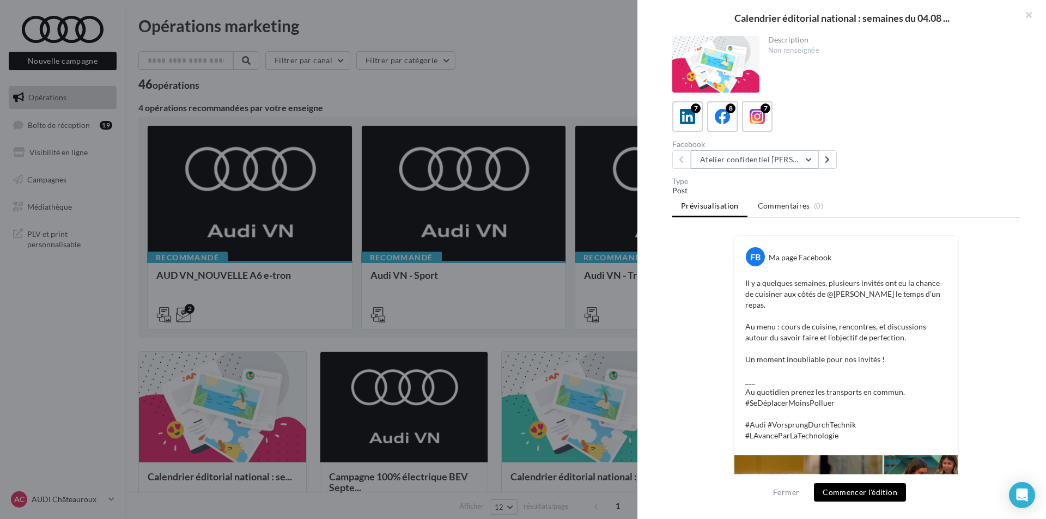
click at [803, 157] on button "Atelier confidentiel [PERSON_NAME]" at bounding box center [754, 159] width 127 height 19
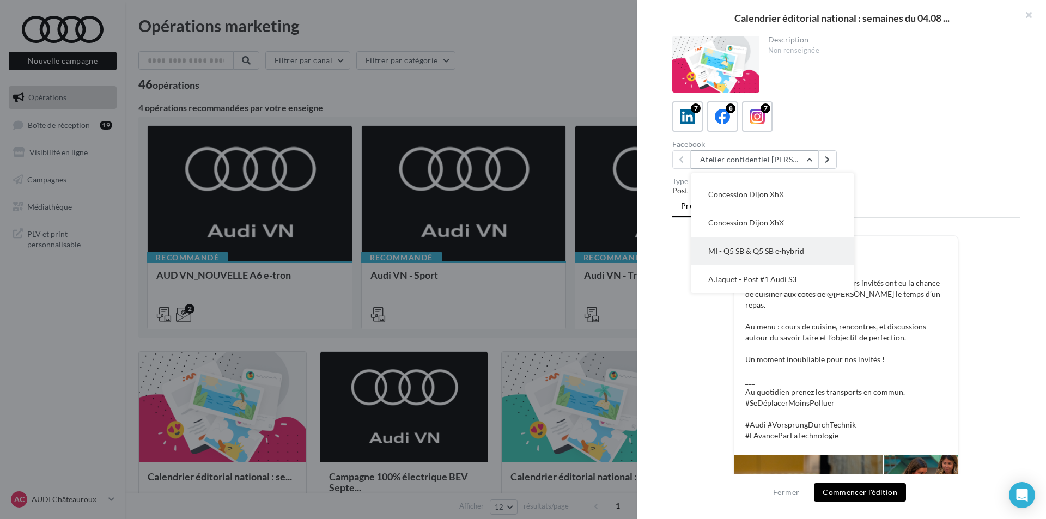
scroll to position [107, 0]
click at [775, 279] on span "A.Taquet - Post #1 Audi S3" at bounding box center [752, 278] width 88 height 9
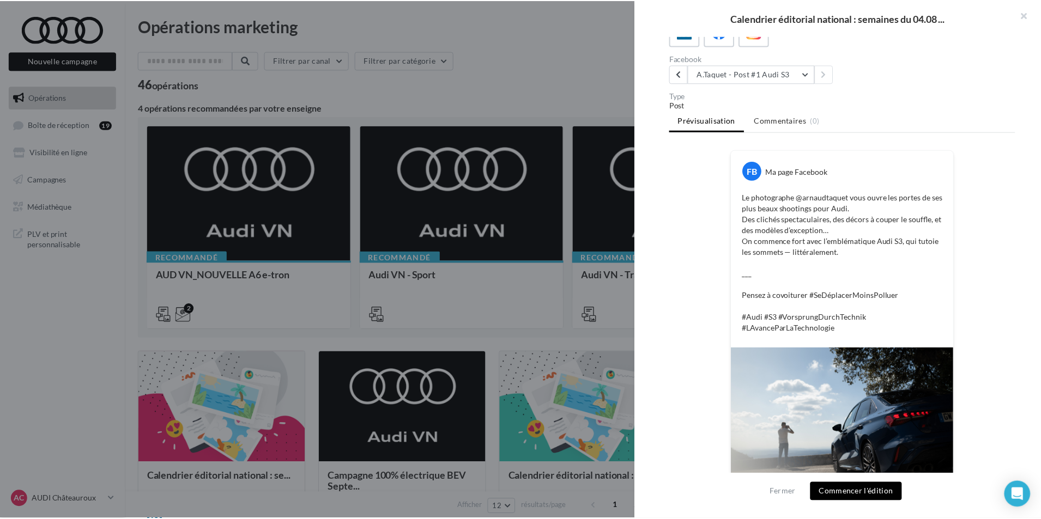
scroll to position [109, 0]
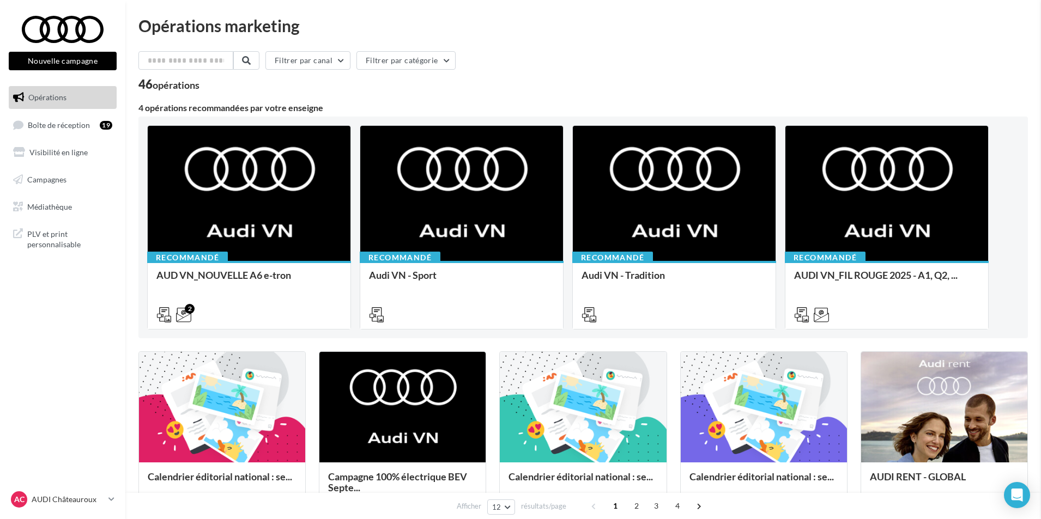
drag, startPoint x: 188, startPoint y: 258, endPoint x: 175, endPoint y: 250, distance: 15.0
click at [89, 205] on link "Médiathèque" at bounding box center [63, 207] width 112 height 23
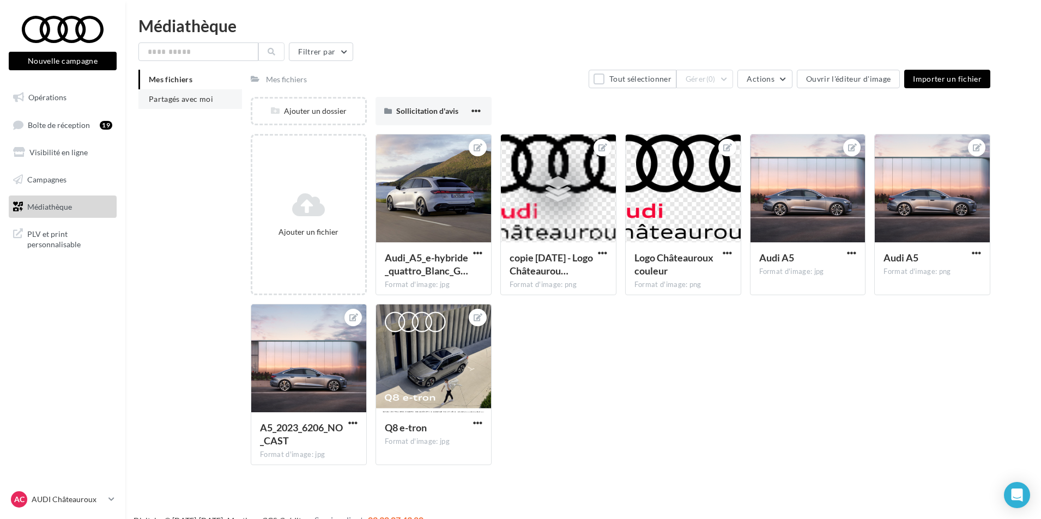
click at [216, 103] on li "Partagés avec moi" at bounding box center [190, 99] width 104 height 20
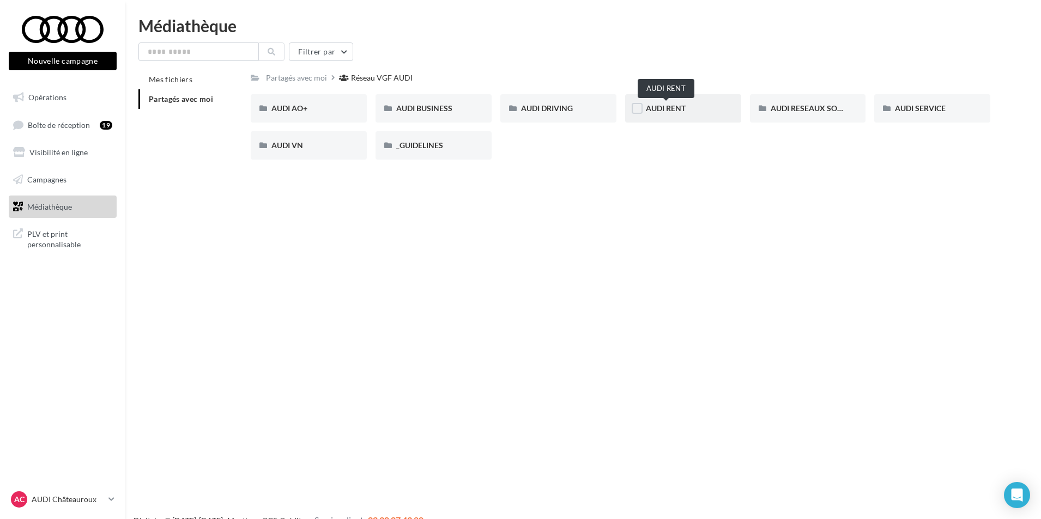
click at [679, 109] on span "AUDI RENT" at bounding box center [666, 108] width 40 height 9
click at [805, 96] on div "AUDI RESEAUX SOCIAUX" at bounding box center [808, 108] width 116 height 28
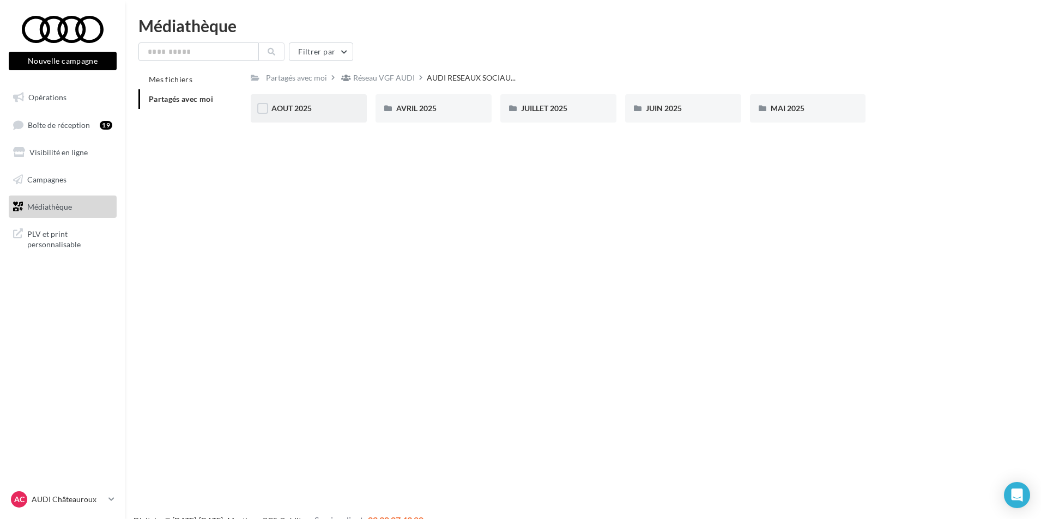
click at [332, 110] on div "AOUT 2025" at bounding box center [308, 108] width 75 height 11
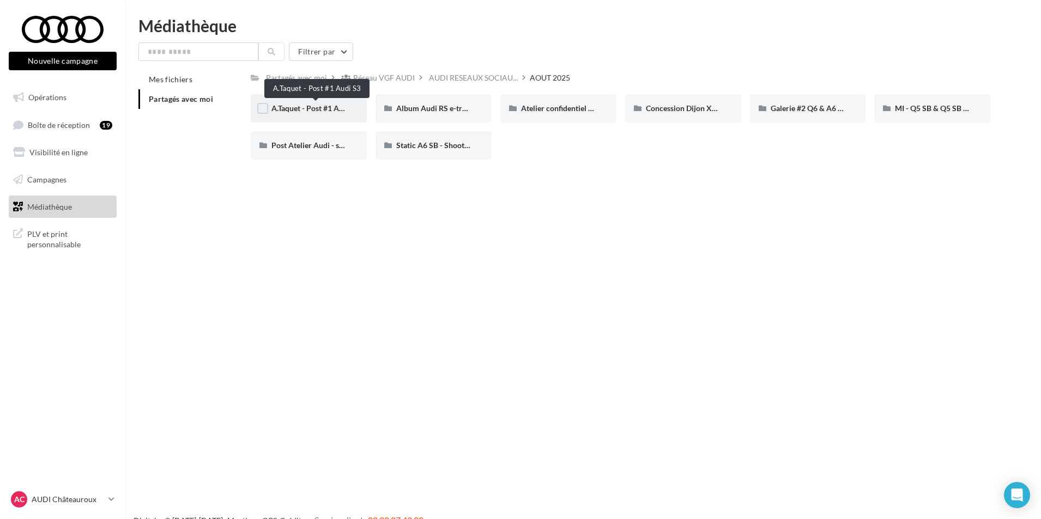
click at [332, 110] on span "A.Taquet - Post #1 Audi S3" at bounding box center [315, 108] width 89 height 9
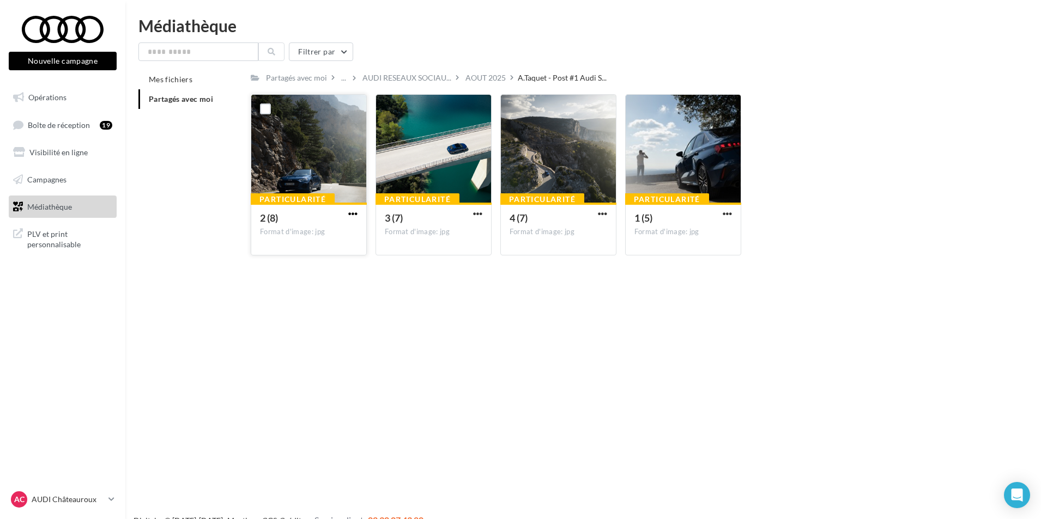
click at [355, 216] on span "button" at bounding box center [352, 213] width 9 height 9
click at [328, 238] on button "Télécharger" at bounding box center [305, 235] width 109 height 28
click at [475, 215] on span "button" at bounding box center [477, 213] width 9 height 9
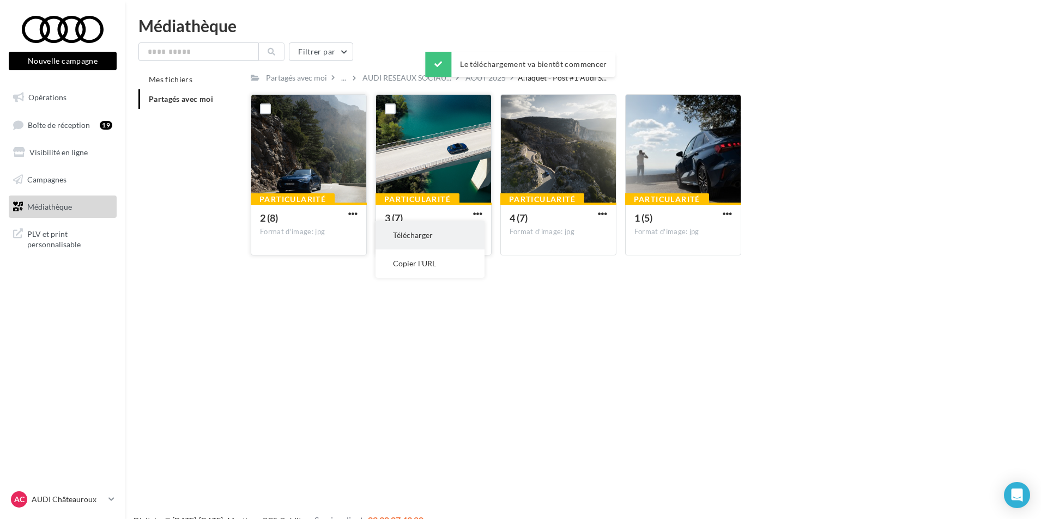
click at [456, 230] on button "Télécharger" at bounding box center [429, 235] width 109 height 28
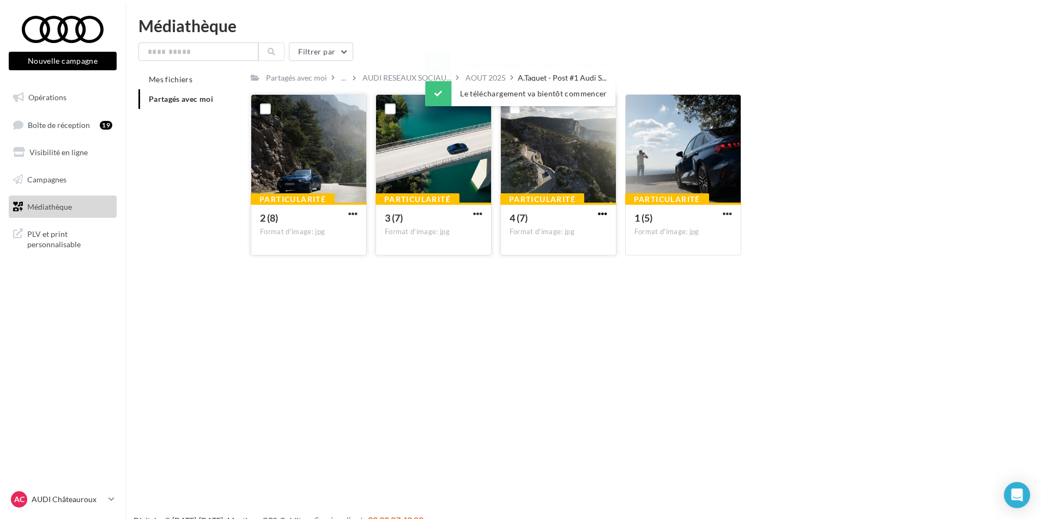
click at [603, 213] on span "button" at bounding box center [602, 213] width 9 height 9
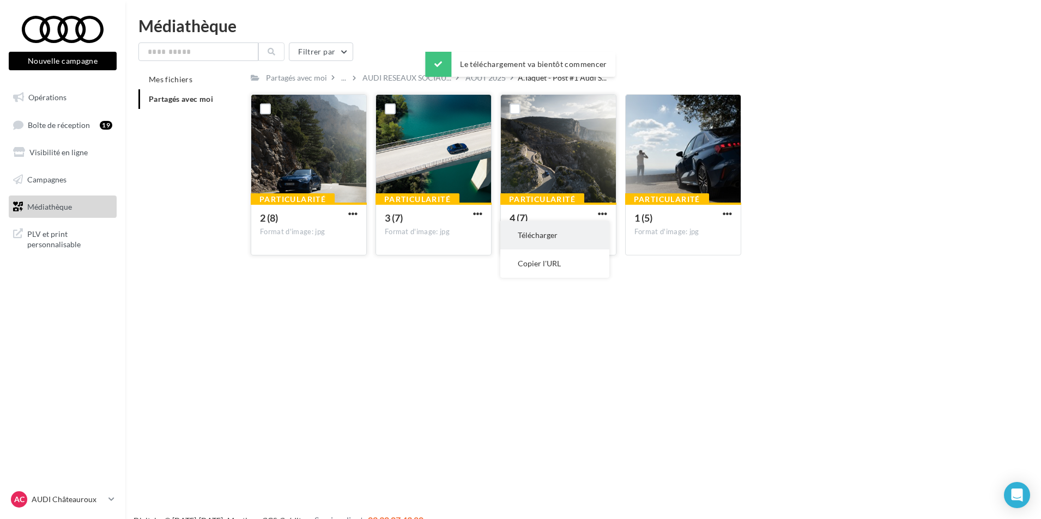
click at [586, 238] on button "Télécharger" at bounding box center [554, 235] width 109 height 28
click at [725, 210] on span "button" at bounding box center [726, 213] width 9 height 9
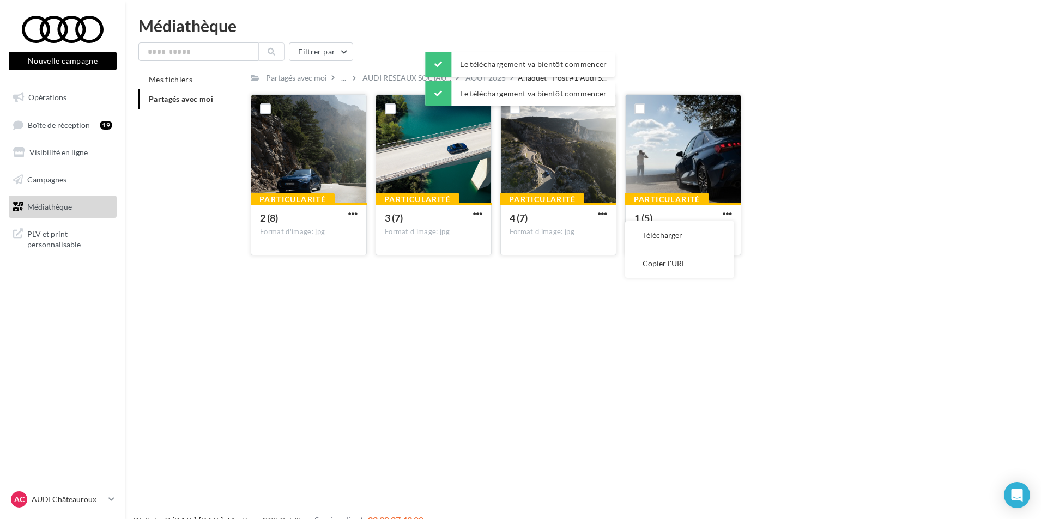
click at [692, 238] on button "Télécharger" at bounding box center [679, 235] width 109 height 28
